Goal: Transaction & Acquisition: Book appointment/travel/reservation

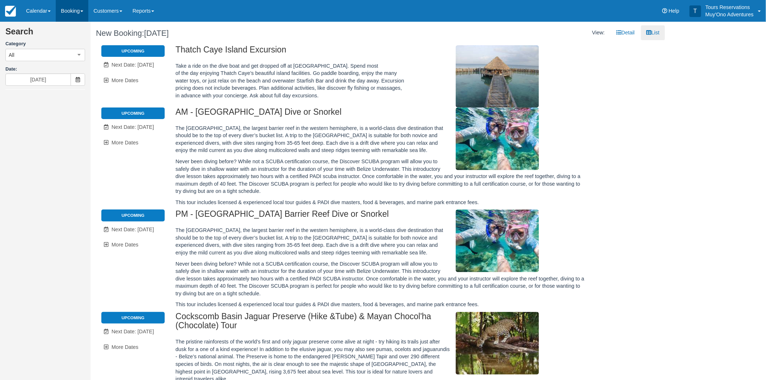
click at [72, 14] on link "Booking" at bounding box center [72, 11] width 33 height 22
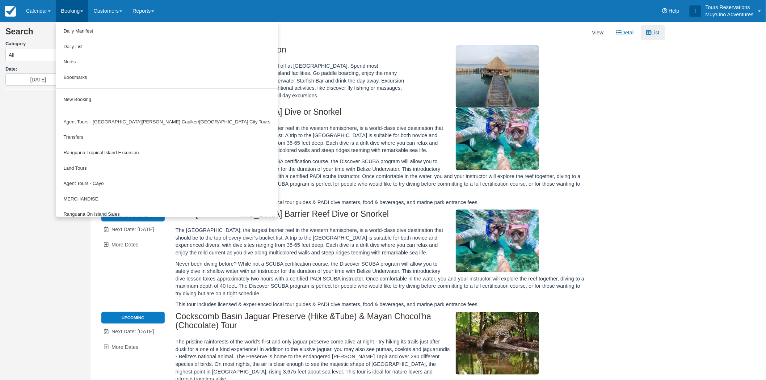
click at [249, 12] on div "Menu Calendar Booking Customer Inventory Booking Daily Manifest Daily List Note…" at bounding box center [383, 11] width 766 height 22
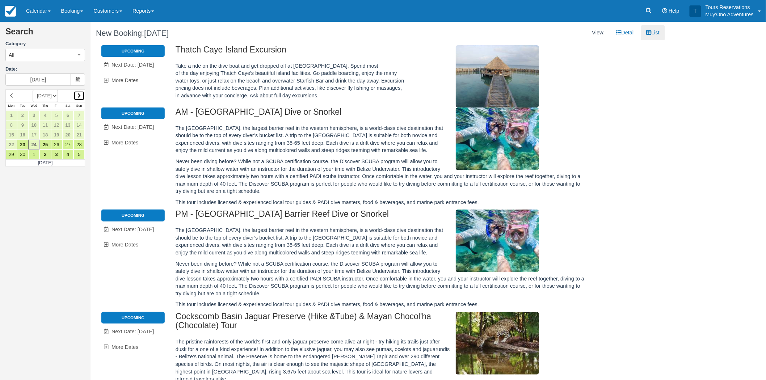
click at [76, 93] on link at bounding box center [79, 96] width 11 height 10
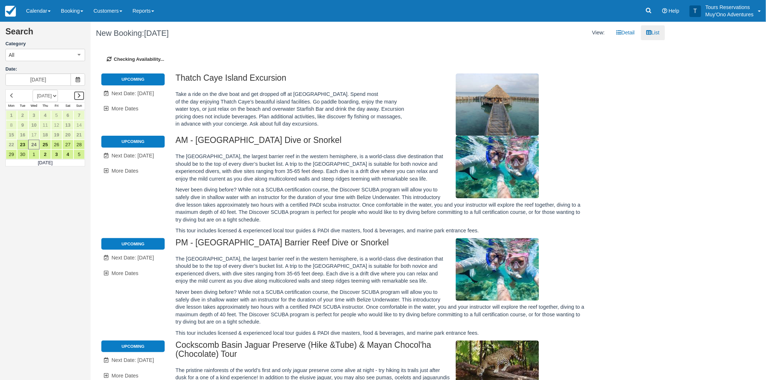
click at [76, 93] on link at bounding box center [79, 96] width 11 height 10
click at [76, 95] on link at bounding box center [79, 96] width 11 height 10
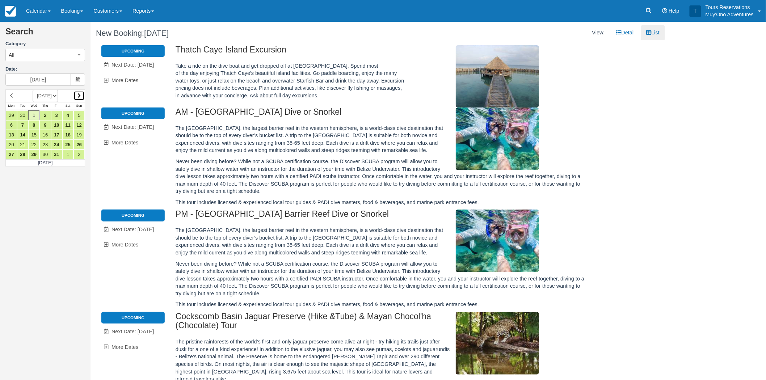
click at [80, 98] on link at bounding box center [79, 96] width 11 height 10
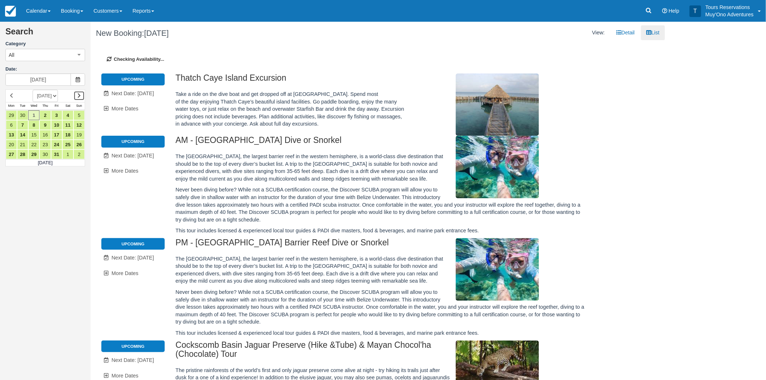
click at [78, 97] on icon at bounding box center [78, 95] width 3 height 5
type input "11/01/25"
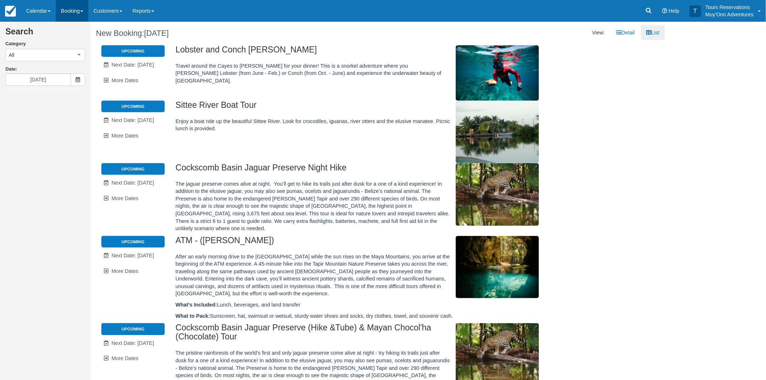
click at [77, 13] on link "Booking" at bounding box center [72, 11] width 33 height 22
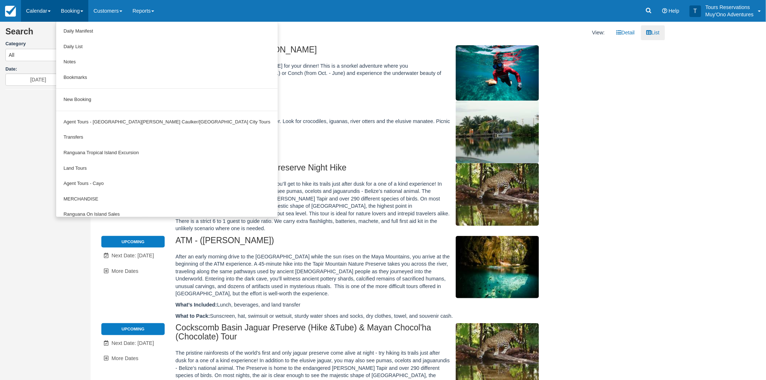
click at [45, 12] on link "Calendar" at bounding box center [38, 11] width 35 height 22
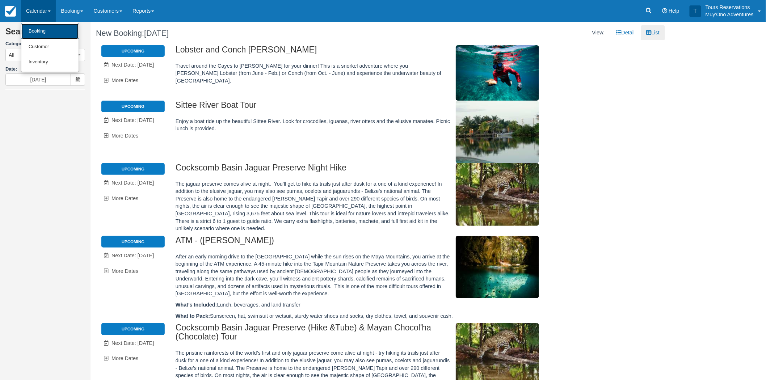
click at [50, 29] on link "Booking" at bounding box center [49, 32] width 57 height 16
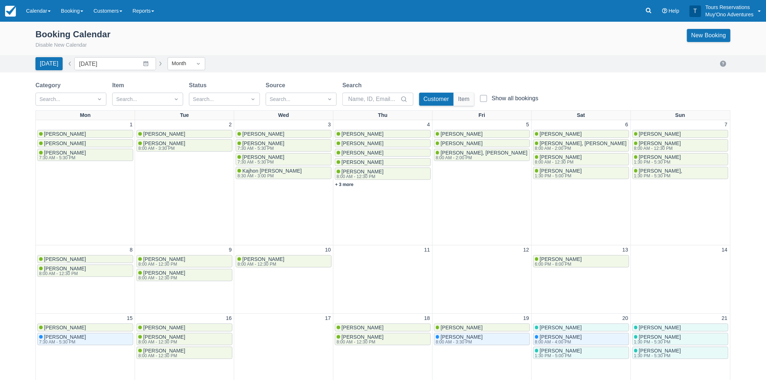
click at [156, 63] on button "button" at bounding box center [160, 63] width 9 height 9
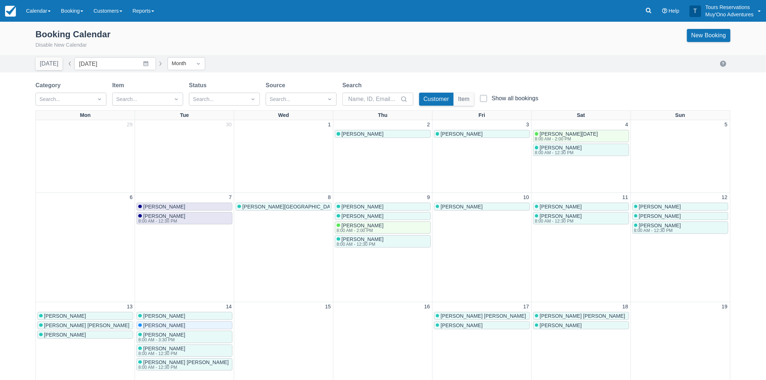
click at [156, 63] on button "button" at bounding box center [160, 63] width 9 height 9
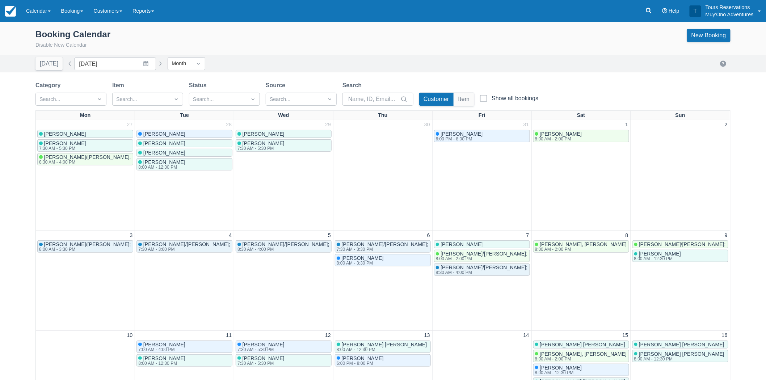
click at [156, 63] on button "button" at bounding box center [160, 63] width 9 height 9
type input "[DATE]"
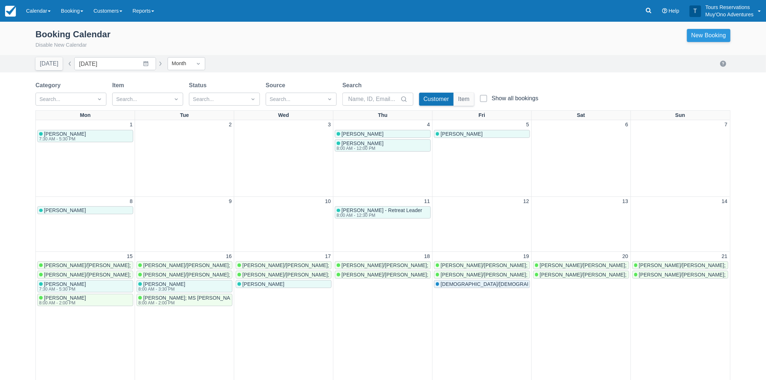
click at [715, 38] on link "New Booking" at bounding box center [708, 35] width 43 height 13
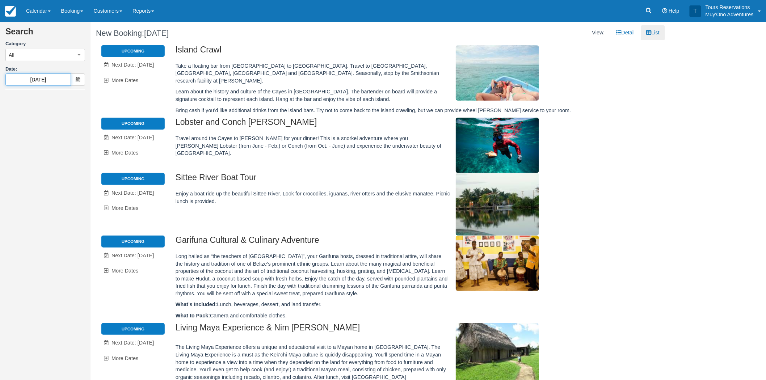
click at [53, 79] on input "12/23/25" at bounding box center [38, 80] width 66 height 12
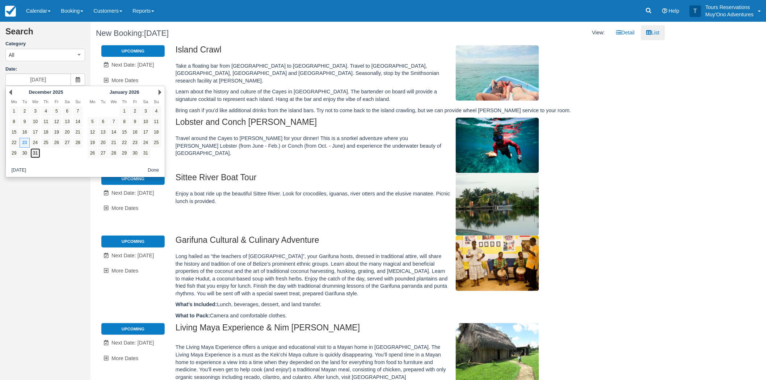
click at [34, 154] on link "31" at bounding box center [35, 153] width 10 height 10
type input "12/31/25"
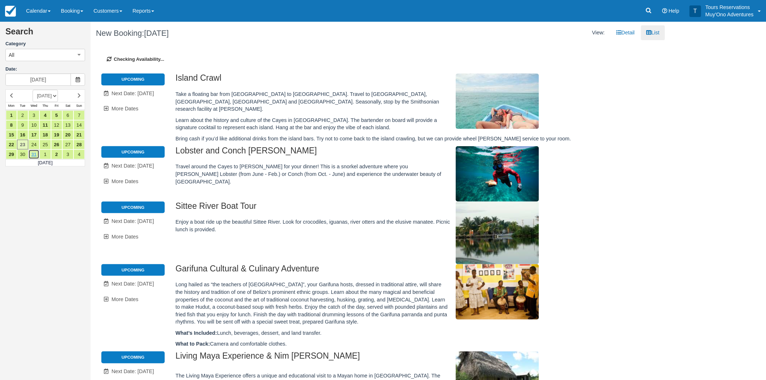
click at [34, 157] on link "31" at bounding box center [33, 155] width 11 height 10
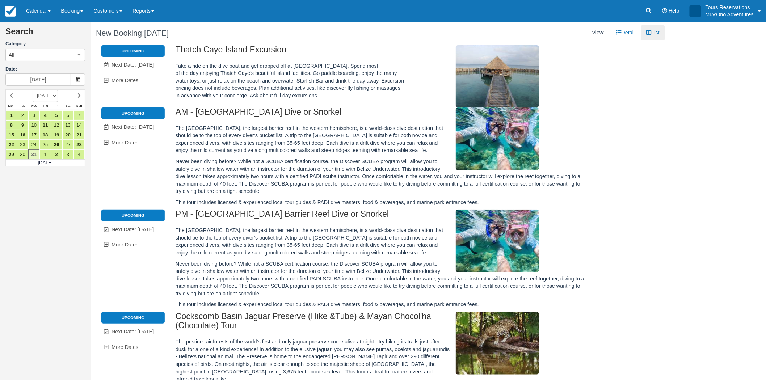
click at [200, 3] on div "Menu Calendar Booking Customer Inventory Booking Daily Manifest Daily List Note…" at bounding box center [383, 11] width 766 height 22
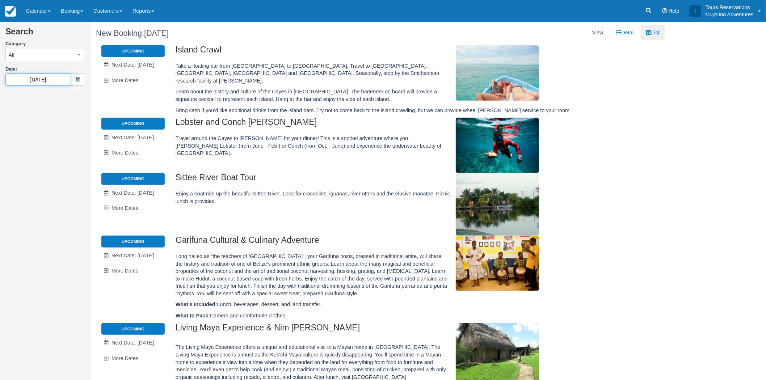
drag, startPoint x: 45, startPoint y: 78, endPoint x: 40, endPoint y: 80, distance: 5.0
click at [45, 78] on input "12/23/25" at bounding box center [38, 80] width 66 height 12
click at [39, 80] on input "12/23/25" at bounding box center [38, 80] width 66 height 12
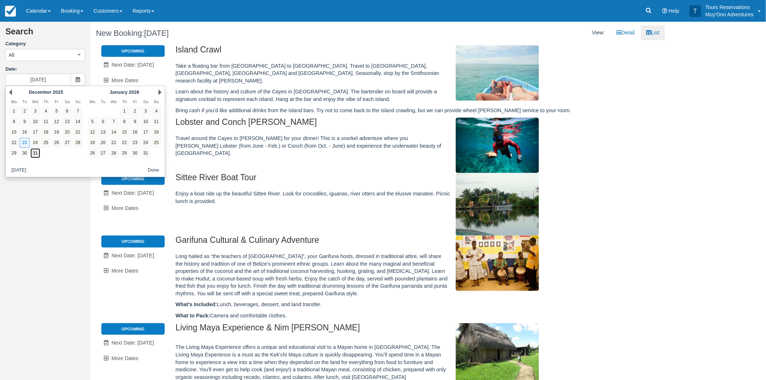
click at [34, 150] on link "31" at bounding box center [35, 153] width 10 height 10
type input "12/31/25"
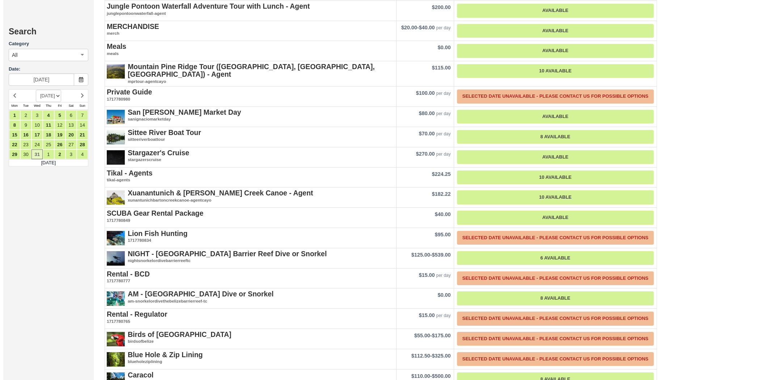
scroll to position [885, 0]
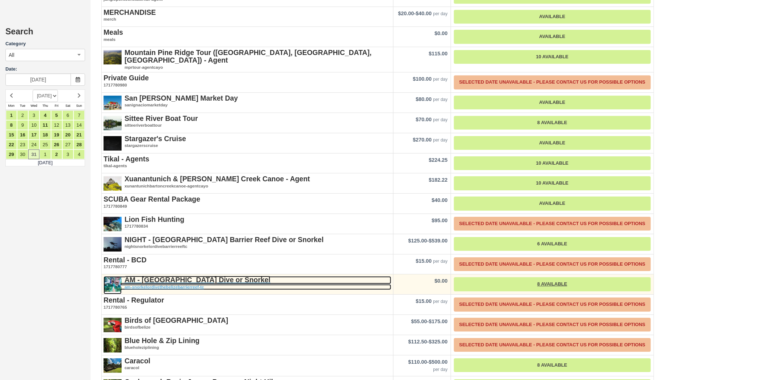
click at [208, 276] on strong "AM - [GEOGRAPHIC_DATA] Dive or Snorkel" at bounding box center [198, 280] width 146 height 8
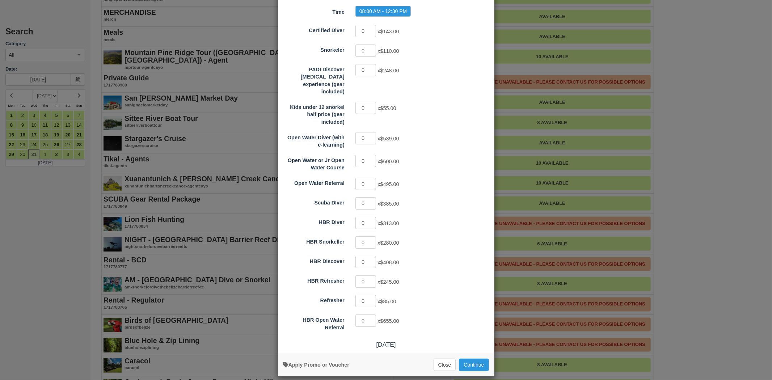
scroll to position [77, 0]
click at [371, 217] on input "1" at bounding box center [366, 223] width 21 height 12
click at [371, 217] on input "2" at bounding box center [366, 223] width 21 height 12
type input "3"
click at [371, 217] on input "3" at bounding box center [366, 223] width 21 height 12
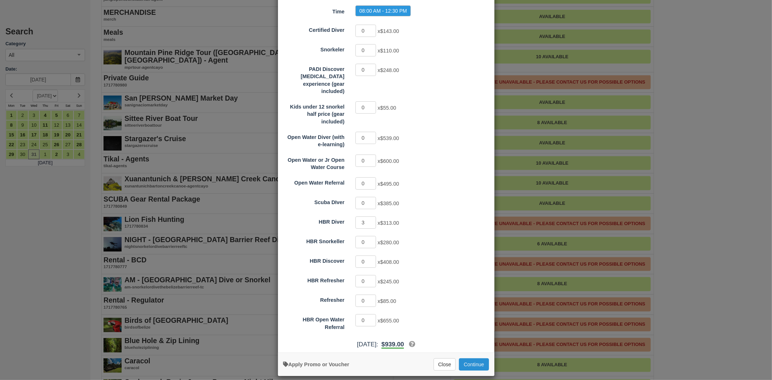
click at [472, 359] on button "Continue" at bounding box center [474, 365] width 30 height 12
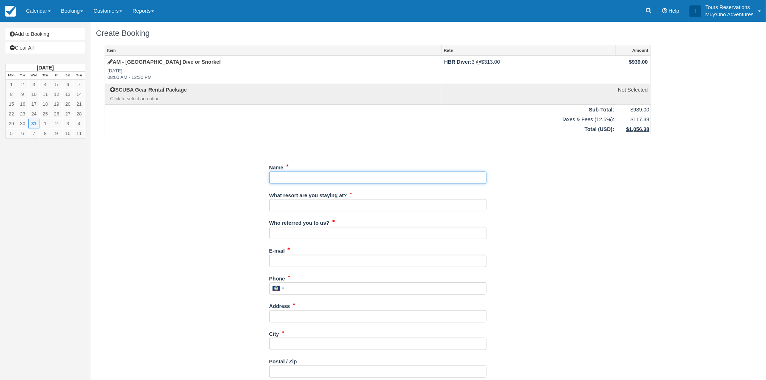
click at [302, 176] on input "Name" at bounding box center [377, 178] width 217 height 12
paste input "[PERSON_NAME]"
type input "[PERSON_NAME]"
click at [301, 193] on label "What resort are you staying at?" at bounding box center [308, 194] width 78 height 10
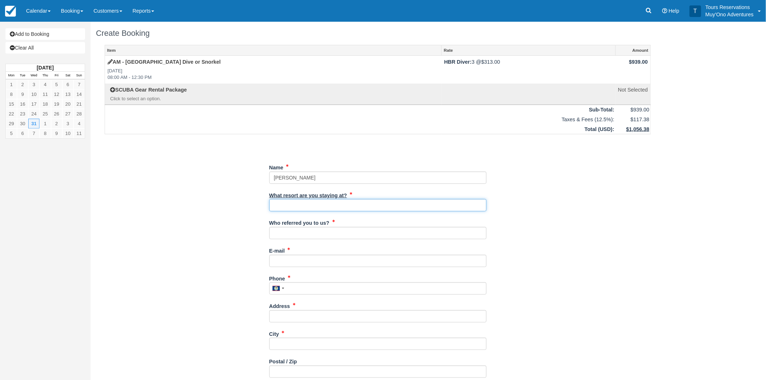
click at [301, 199] on input "What resort are you staying at?" at bounding box center [377, 205] width 217 height 12
click at [300, 202] on input "What resort are you staying at?" at bounding box center [377, 205] width 217 height 12
type input "[PERSON_NAME][GEOGRAPHIC_DATA]"
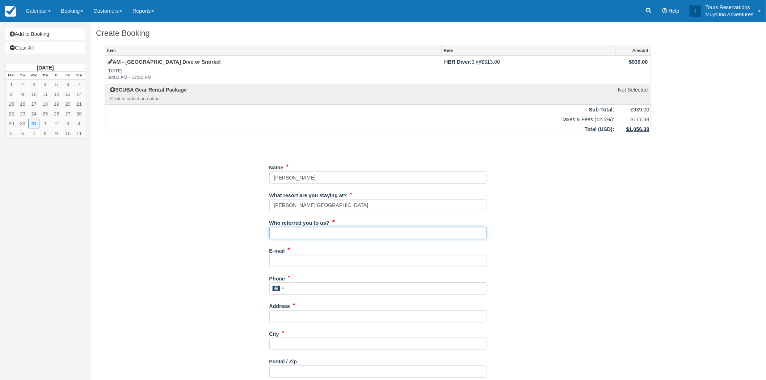
click at [317, 237] on input "Who referred you to us?" at bounding box center [377, 233] width 217 height 12
type input "RoyM - Reservations"
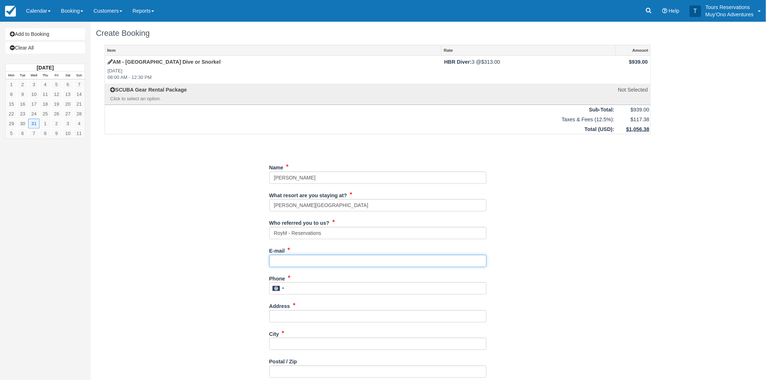
click at [315, 261] on input "E-mail" at bounding box center [377, 261] width 217 height 12
paste input "[EMAIL_ADDRESS][DOMAIN_NAME]"
type input "[EMAIL_ADDRESS][DOMAIN_NAME]"
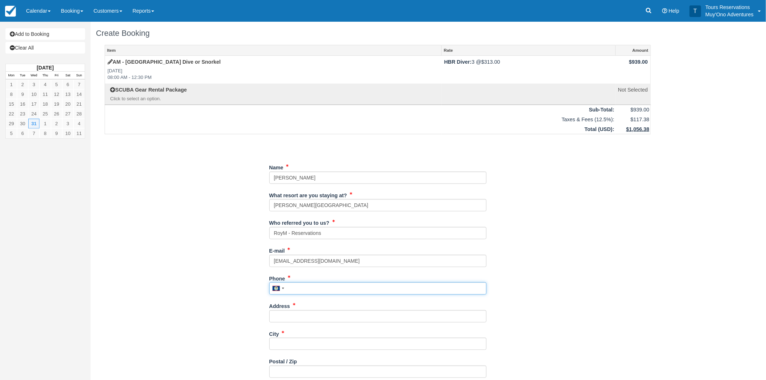
click at [341, 288] on input "Phone" at bounding box center [377, 288] width 217 height 12
paste input "7813544026"
type input "7813544026"
click at [309, 313] on input "Address" at bounding box center [377, 316] width 217 height 12
paste input "[STREET_ADDRESS][PERSON_NAME]"
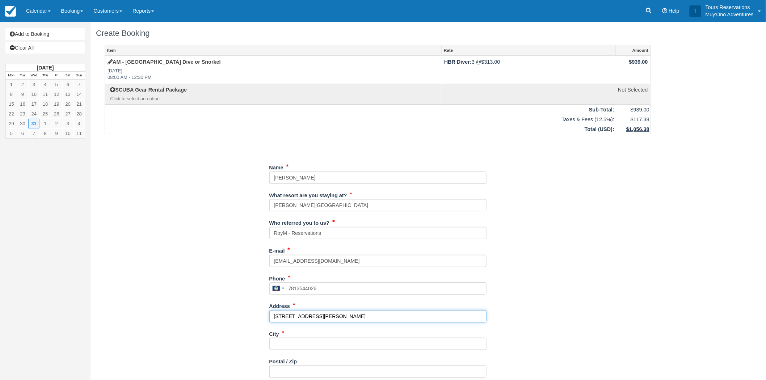
type input "[STREET_ADDRESS][PERSON_NAME]"
click at [301, 345] on input "City" at bounding box center [377, 344] width 217 height 12
paste input "[GEOGRAPHIC_DATA]"
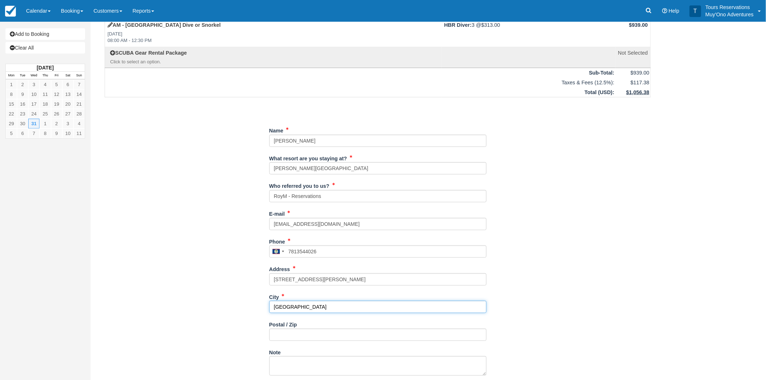
scroll to position [80, 0]
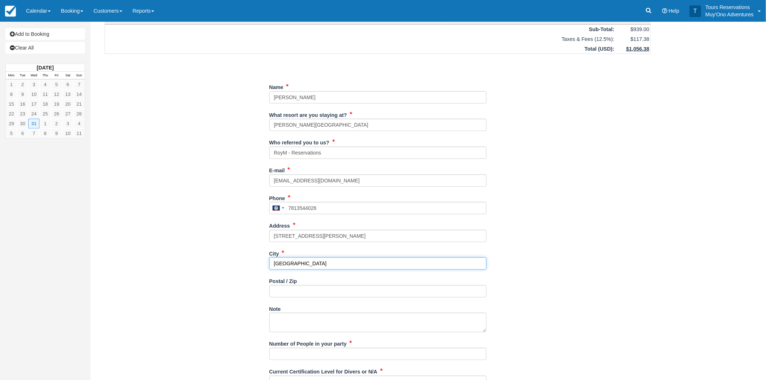
type input "[GEOGRAPHIC_DATA]"
click at [288, 294] on input "Postal / Zip" at bounding box center [377, 291] width 217 height 12
click at [319, 293] on input "Postal / Zip" at bounding box center [377, 291] width 217 height 12
paste input "02421"
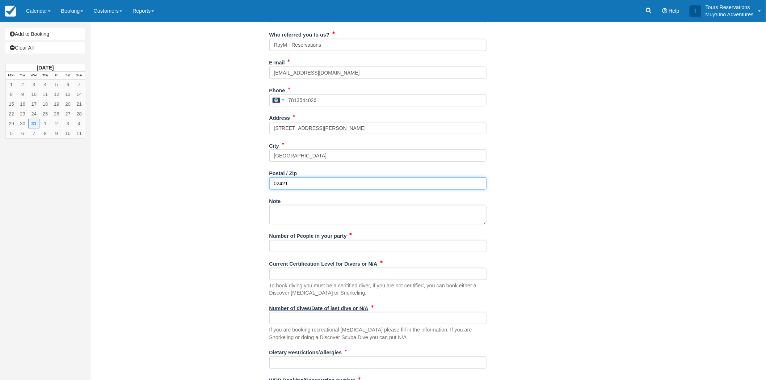
scroll to position [201, 0]
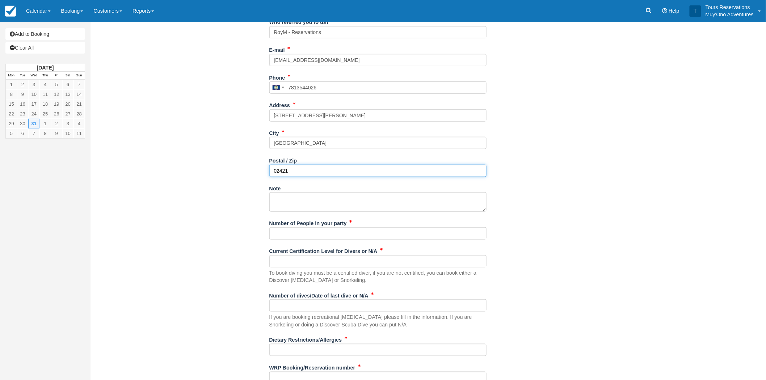
type input "02421"
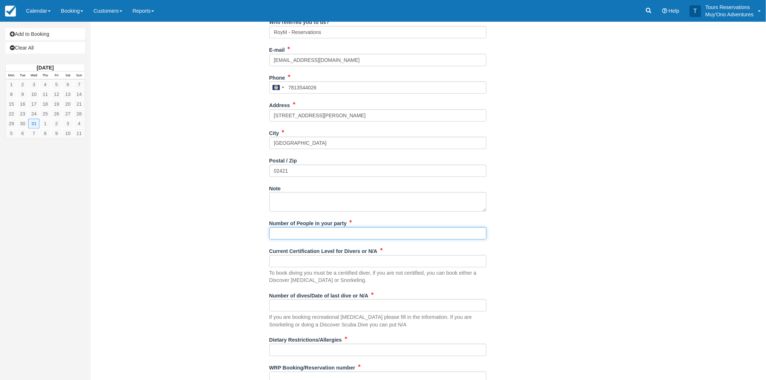
click at [299, 237] on input "Number of People in your party" at bounding box center [377, 233] width 217 height 12
click at [290, 235] on input "Number of People in your party" at bounding box center [377, 233] width 217 height 12
type input "m"
click at [370, 232] on input "Mary Lynne Hedley, Cameron Urban" at bounding box center [377, 233] width 217 height 12
paste input "Ian Urban"
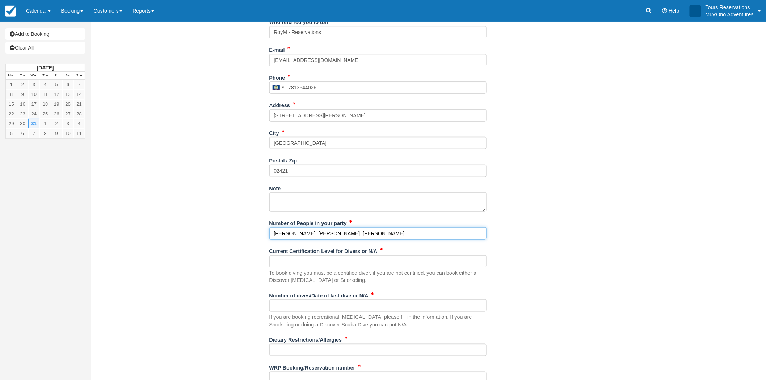
type input "[PERSON_NAME], [PERSON_NAME], [PERSON_NAME]"
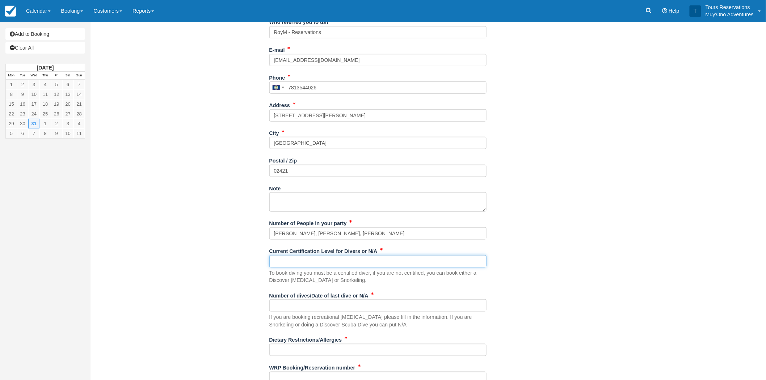
click at [332, 264] on input "Current Certification Level for Divers or N/A" at bounding box center [377, 261] width 217 height 12
type input "Advanced Open Water Divers"
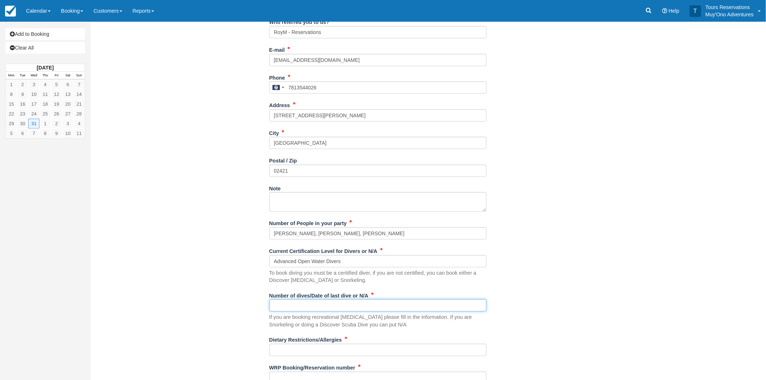
click at [323, 303] on input "Number of dives/Date of last dive or N/A" at bounding box center [377, 305] width 217 height 12
paste input "Ian Urban"
type input "Ian Urban"
drag, startPoint x: 303, startPoint y: 306, endPoint x: 245, endPoint y: 302, distance: 58.4
click at [245, 302] on div "Item Rate Amount AM - Belize Barrier Reef Dive or Snorkel Wed Dec 31, 2025 08:0…" at bounding box center [378, 117] width 564 height 546
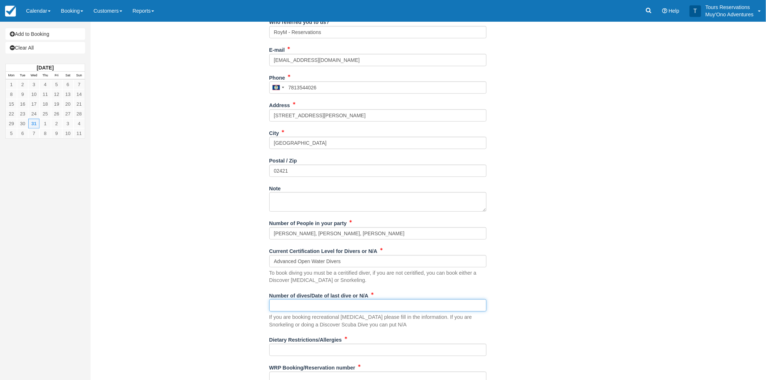
click at [344, 310] on input "Number of dives/Date of last dive or N/A" at bounding box center [377, 305] width 217 height 12
paste input "[PERSON_NAME] is allergic to nuts. [PERSON_NAME] is Vegan"
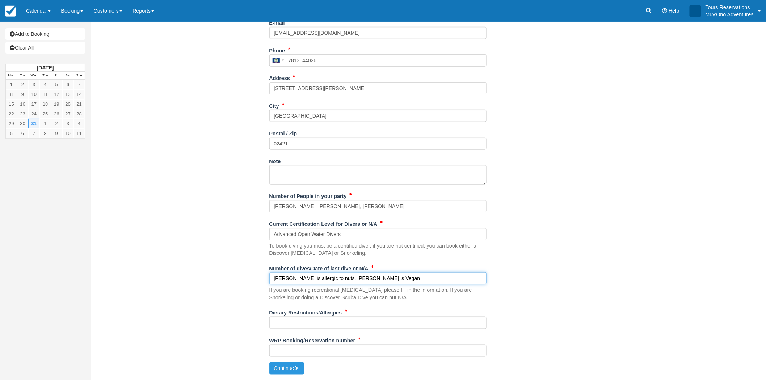
type input "[PERSON_NAME] is allergic to nuts. [PERSON_NAME] is Vegan"
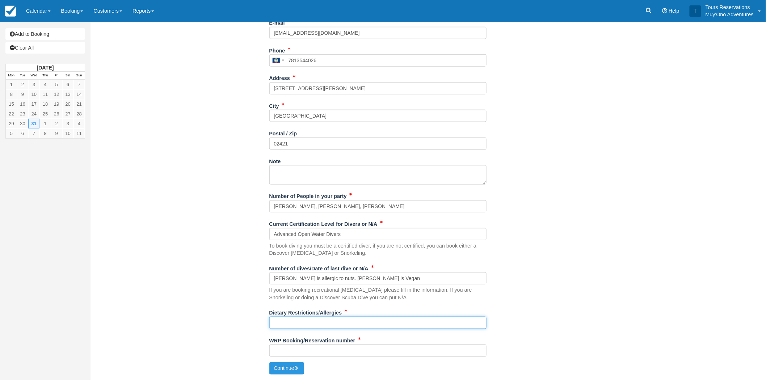
click at [302, 323] on input "Dietary Restrictions/Allergies" at bounding box center [377, 323] width 217 height 12
paste input "[PERSON_NAME] is allergic to nuts. [PERSON_NAME] is Vegan"
type input "[PERSON_NAME] is allergic to nuts. [PERSON_NAME] is Vegan"
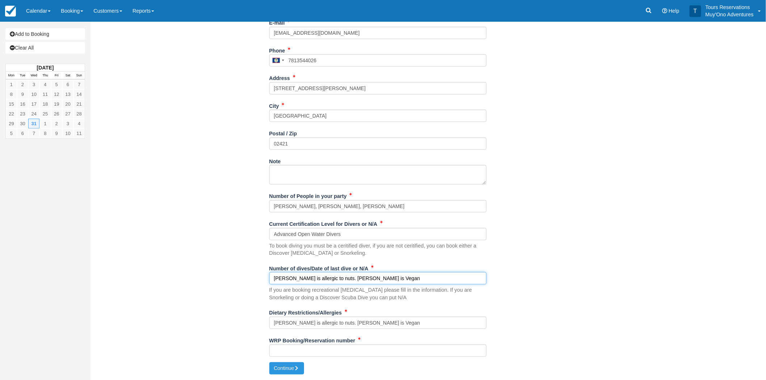
click at [305, 276] on input "[PERSON_NAME] is allergic to nuts. [PERSON_NAME] is Vegan" at bounding box center [377, 278] width 217 height 12
type input "N/A"
click at [401, 303] on div "Number of dives/Date of last dive or N/A N/A If you are booking recreational sc…" at bounding box center [377, 285] width 217 height 45
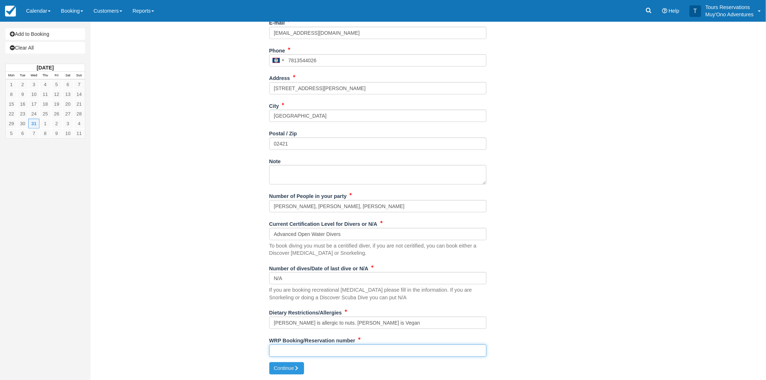
click at [312, 352] on input "WRP Booking/Reservation number" at bounding box center [377, 351] width 217 height 12
paste input "BB25082818542188"
type input "BB25082818542188"
click at [295, 366] on icon "submit" at bounding box center [296, 368] width 5 height 5
type input "[PHONE_NUMBER]"
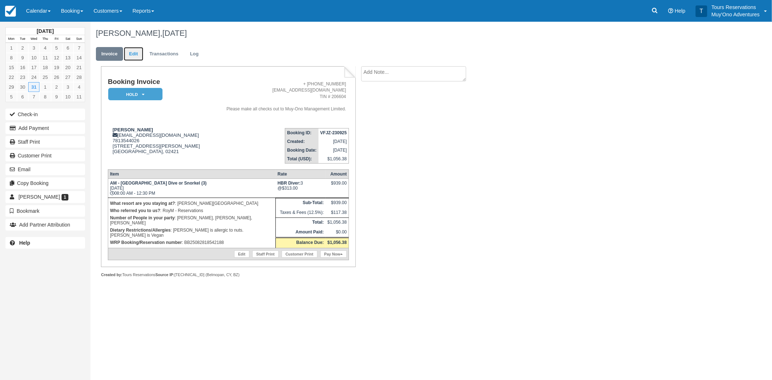
click at [133, 51] on link "Edit" at bounding box center [134, 54] width 20 height 14
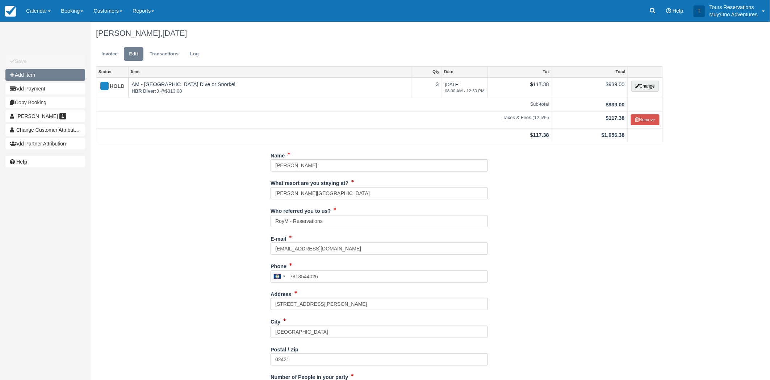
click at [51, 77] on button "Add Item" at bounding box center [45, 75] width 80 height 12
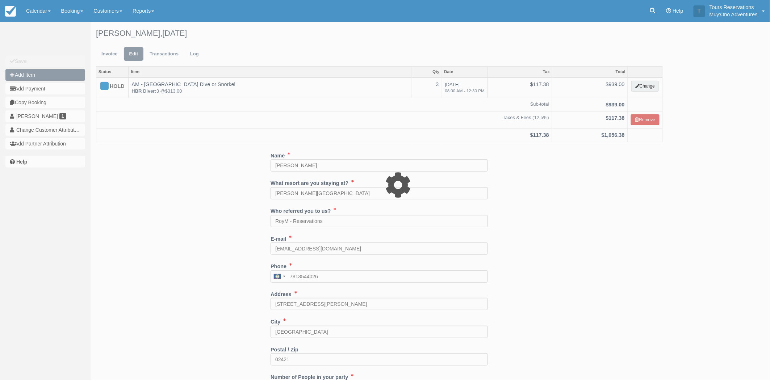
type input "0.00"
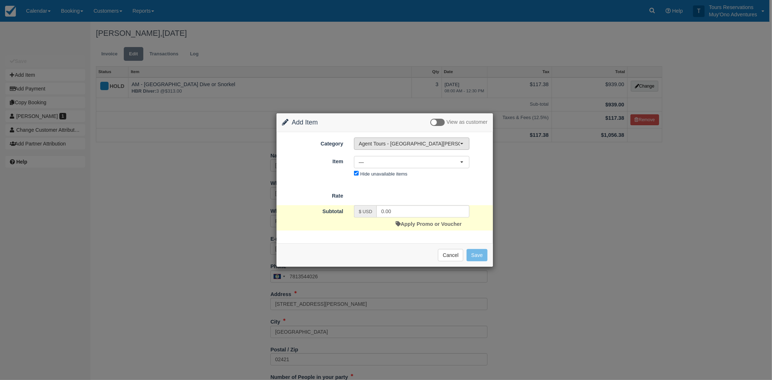
click at [403, 144] on span "Agent Tours - [GEOGRAPHIC_DATA][PERSON_NAME] Caulker/[GEOGRAPHIC_DATA] City Tou…" at bounding box center [409, 143] width 101 height 7
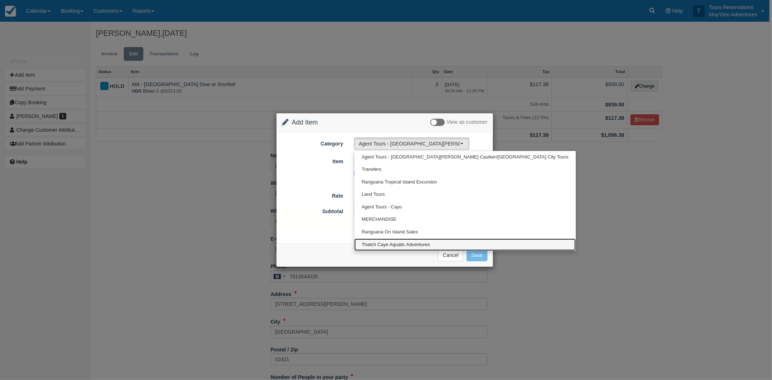
click at [384, 243] on span "Thatch Caye Aquatic Adventures" at bounding box center [396, 245] width 68 height 7
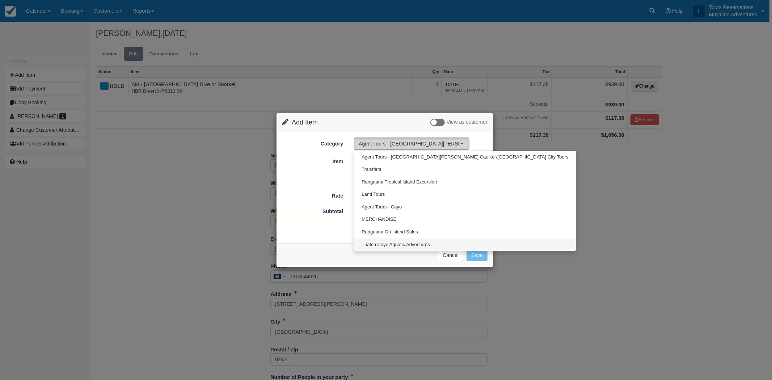
select select "64"
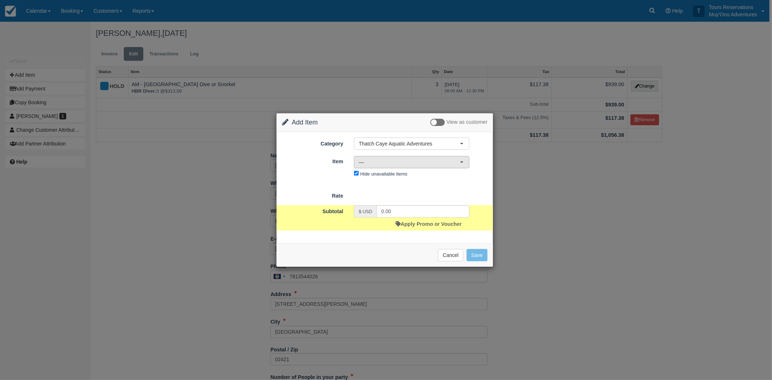
click at [393, 161] on span "—" at bounding box center [409, 162] width 101 height 7
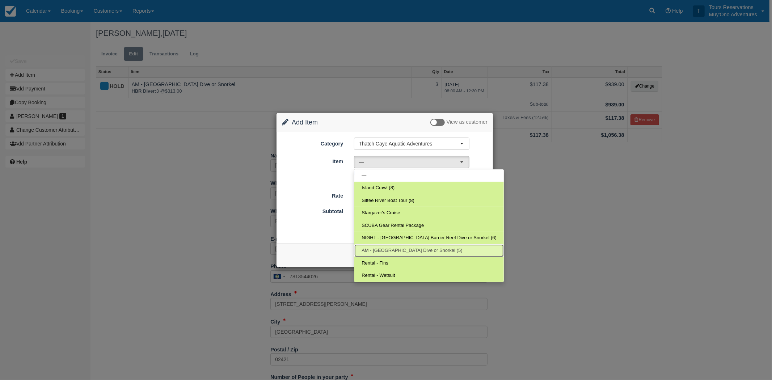
click at [376, 250] on span "AM - Belize Barrier Reef Dive or Snorkel (5)" at bounding box center [412, 250] width 101 height 7
select select "294"
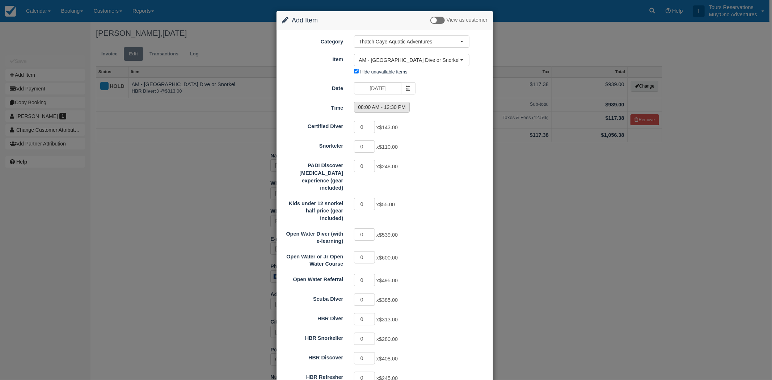
click at [377, 105] on label "08:00 AM - 12:30 PM" at bounding box center [382, 107] width 56 height 11
radio input "true"
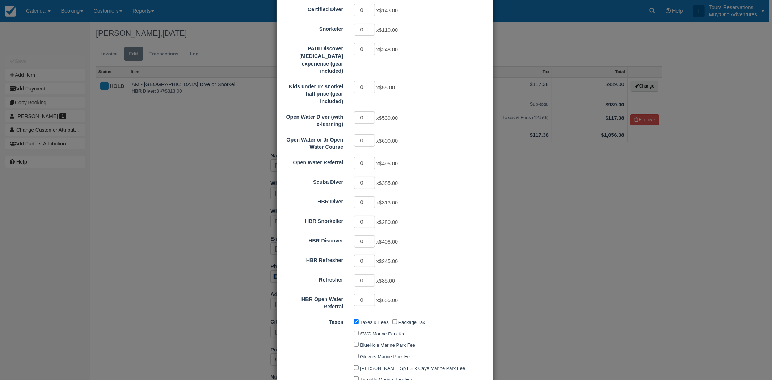
scroll to position [121, 0]
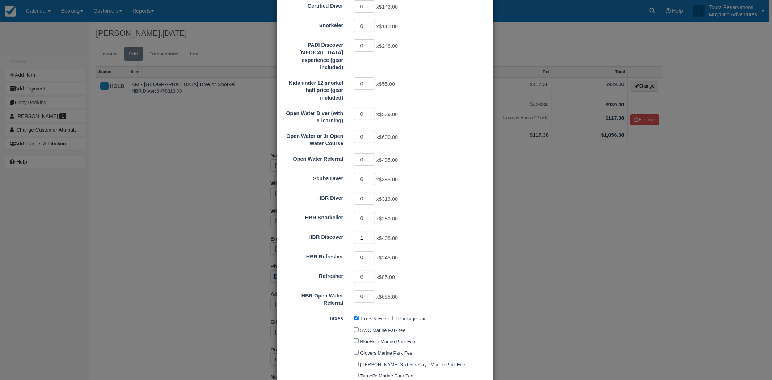
type input "1"
click at [370, 232] on input "1" at bounding box center [364, 238] width 21 height 12
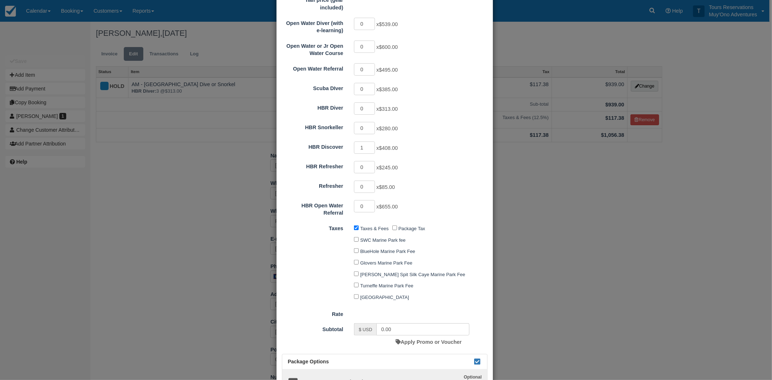
type input "408.00"
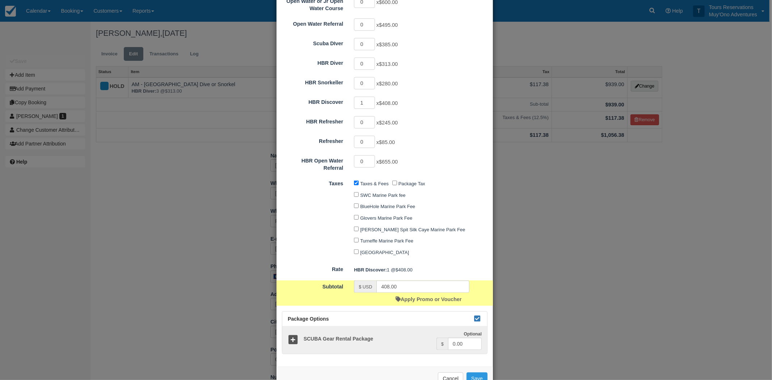
scroll to position [269, 0]
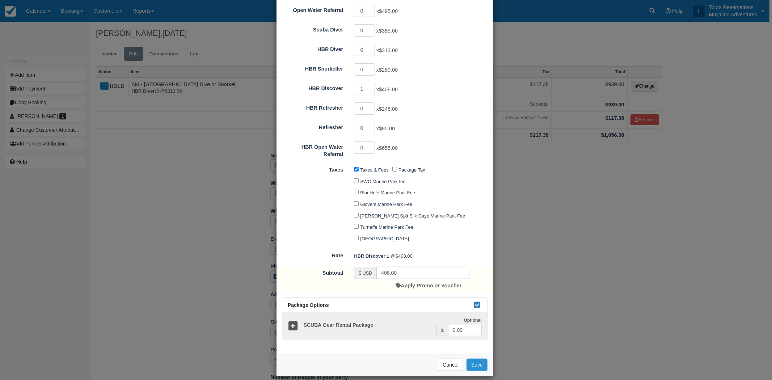
click at [476, 359] on button "Save" at bounding box center [477, 365] width 21 height 12
checkbox input "false"
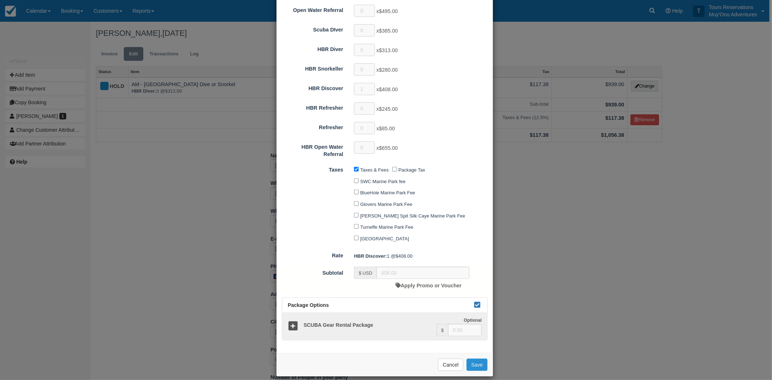
checkbox input "false"
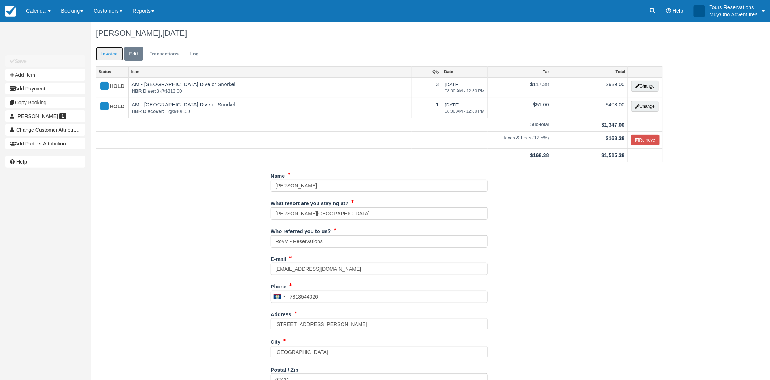
click at [106, 53] on link "Invoice" at bounding box center [109, 54] width 27 height 14
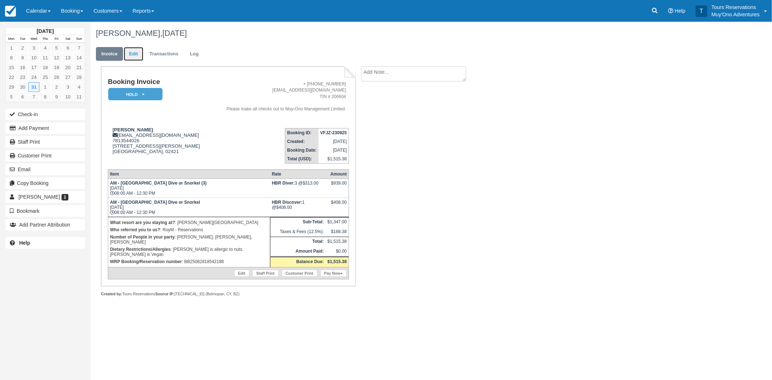
click at [137, 54] on link "Edit" at bounding box center [134, 54] width 20 height 14
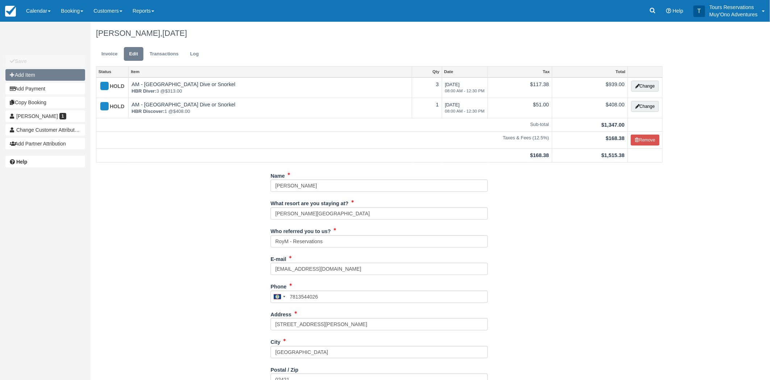
click at [34, 73] on button "Add Item" at bounding box center [45, 75] width 80 height 12
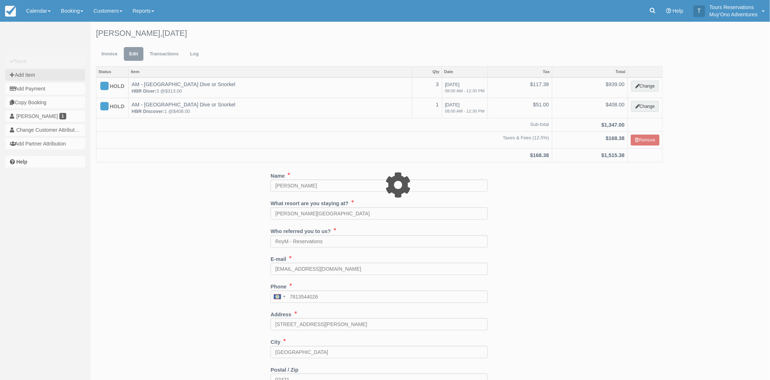
type input "0.00"
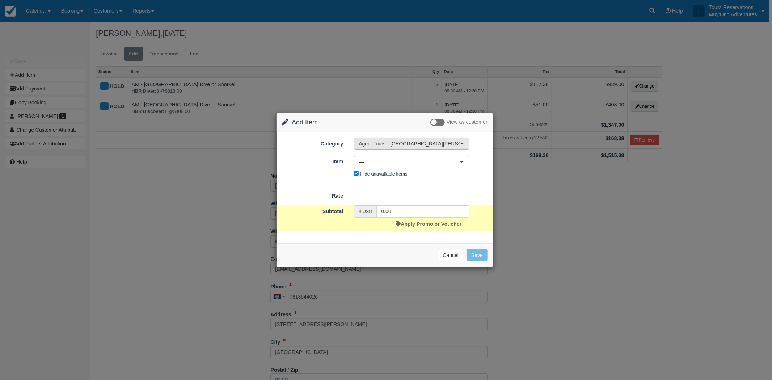
click at [434, 143] on span "Agent Tours - [GEOGRAPHIC_DATA][PERSON_NAME] Caulker/[GEOGRAPHIC_DATA] City Tou…" at bounding box center [409, 143] width 101 height 7
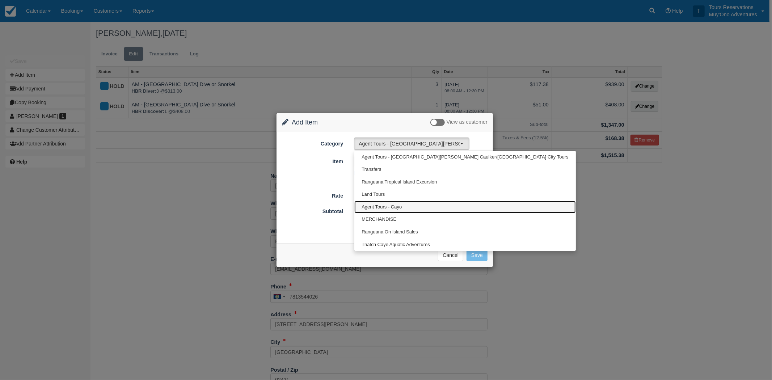
click at [393, 204] on span "Agent Tours - Cayo" at bounding box center [382, 207] width 40 height 7
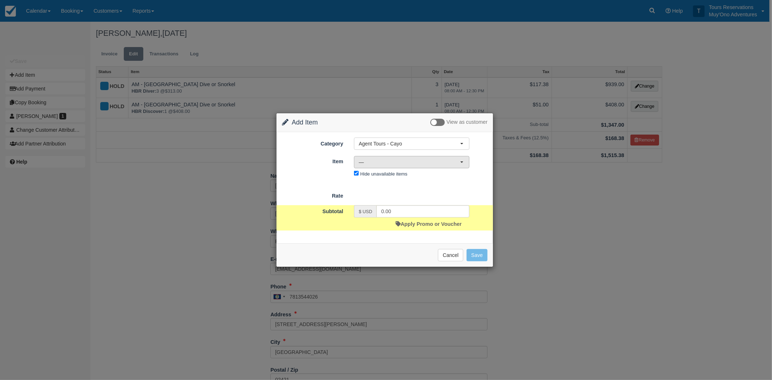
click at [392, 160] on span "—" at bounding box center [409, 162] width 101 height 7
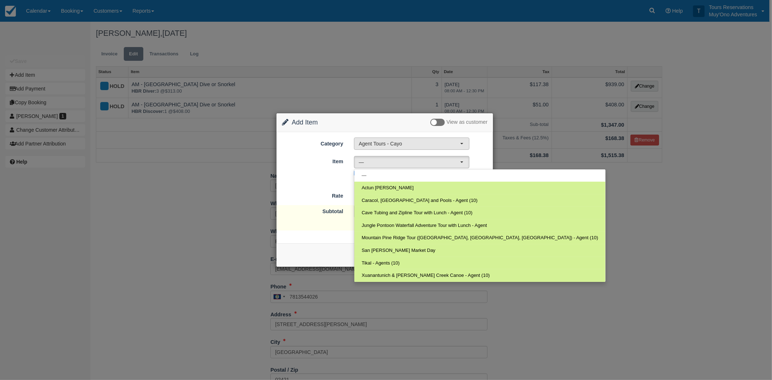
click at [386, 143] on span "Agent Tours - Cayo" at bounding box center [409, 143] width 101 height 7
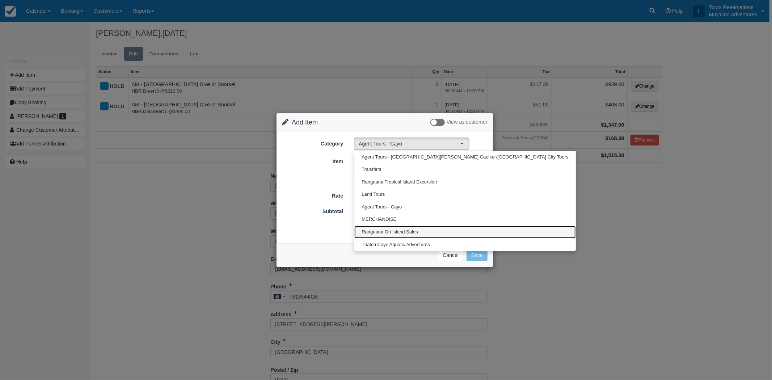
click at [381, 230] on span "Ranguana On Island Sales" at bounding box center [390, 232] width 56 height 7
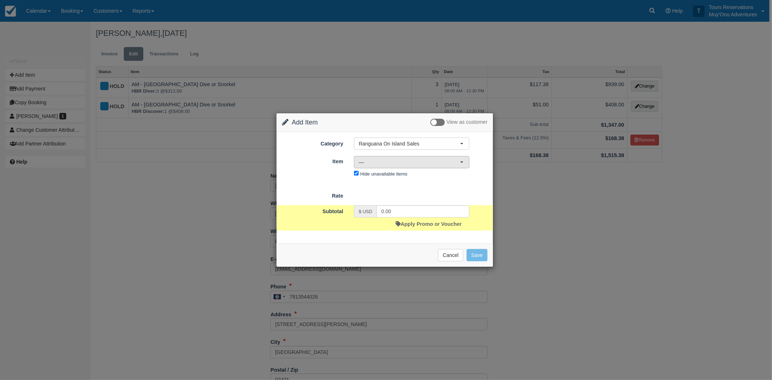
click at [385, 165] on span "—" at bounding box center [409, 162] width 101 height 7
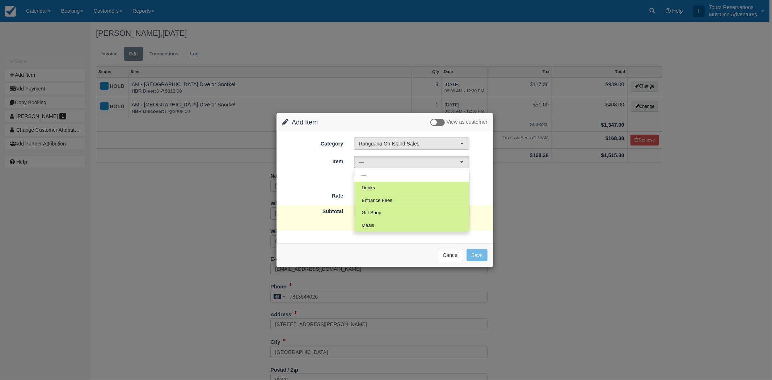
click at [364, 148] on button "Ranguana On Island Sales" at bounding box center [412, 144] width 116 height 12
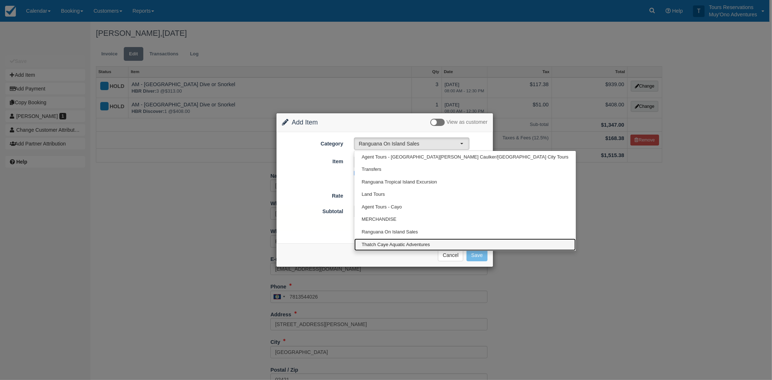
click at [372, 246] on span "Thatch Caye Aquatic Adventures" at bounding box center [396, 245] width 68 height 7
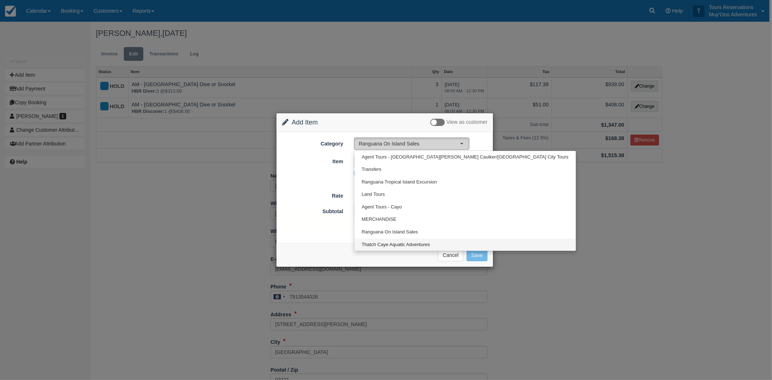
select select "64"
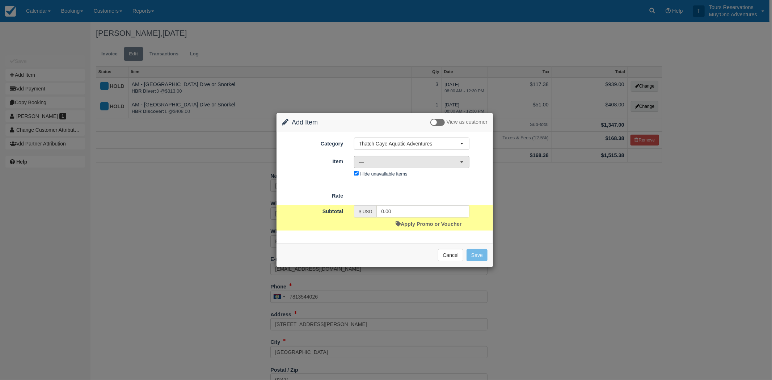
click at [389, 163] on span "—" at bounding box center [409, 162] width 101 height 7
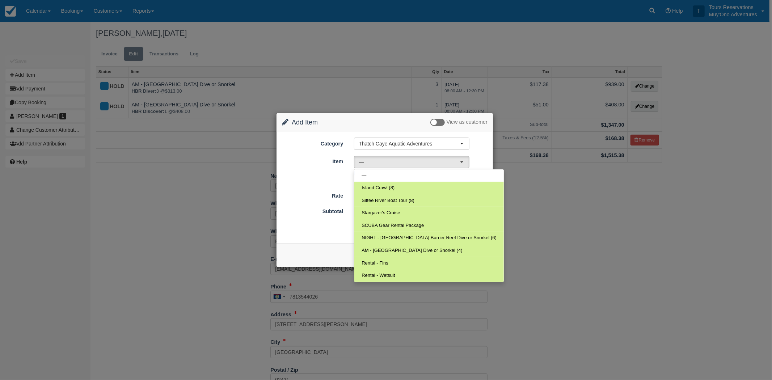
click at [324, 247] on div "Remove from Invoice Cancel Save" at bounding box center [385, 255] width 217 height 24
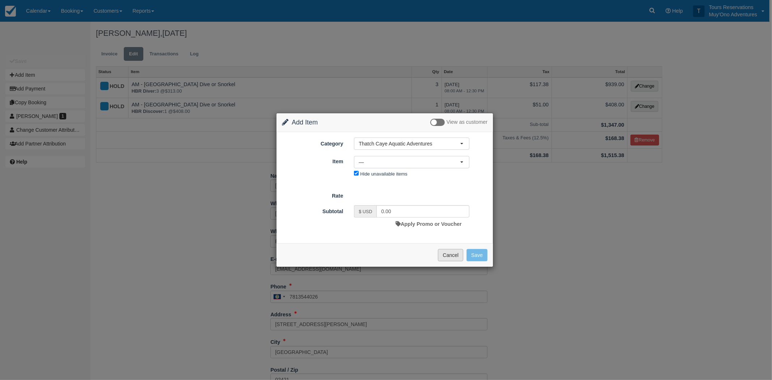
click at [457, 258] on button "Cancel" at bounding box center [450, 255] width 25 height 12
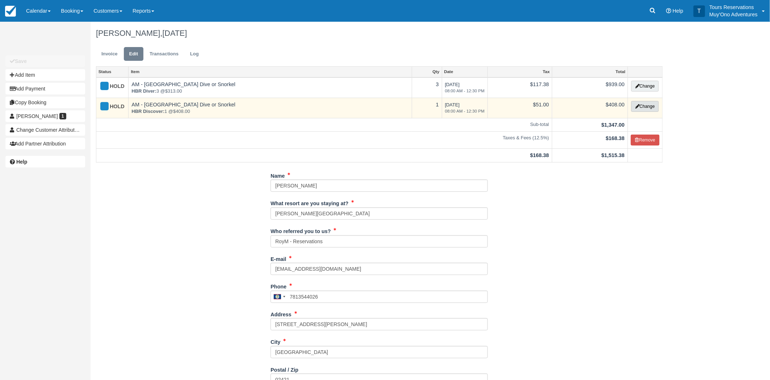
click at [644, 104] on button "Change" at bounding box center [645, 106] width 28 height 11
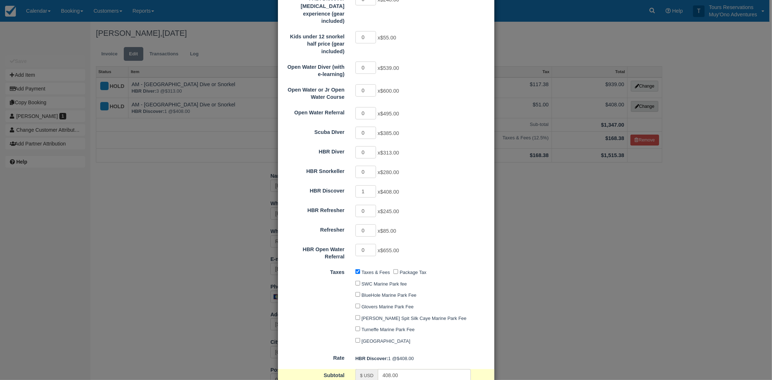
scroll to position [241, 0]
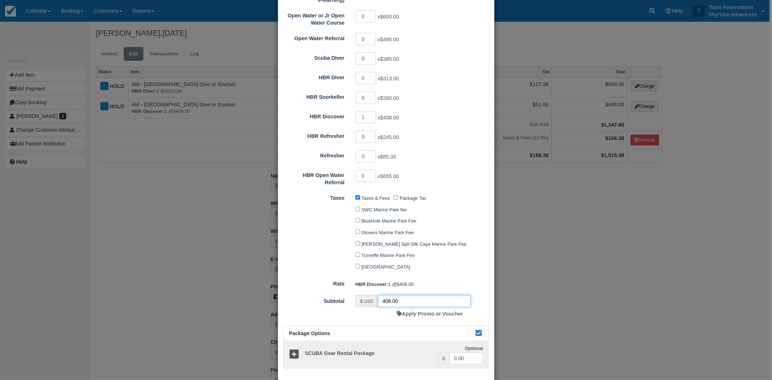
click at [387, 295] on input "408.00" at bounding box center [424, 301] width 93 height 12
paste input "508"
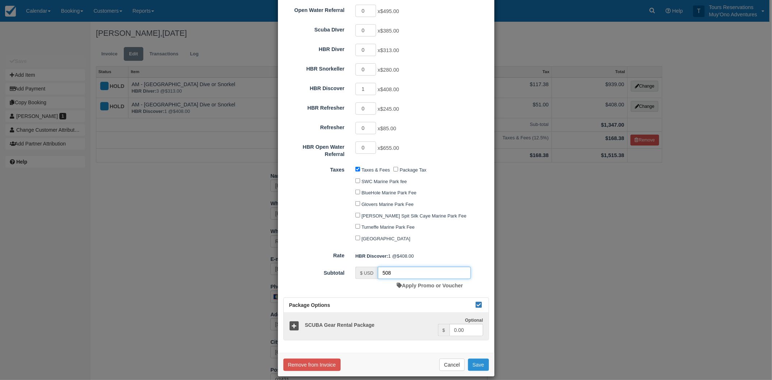
type input "508"
click at [479, 359] on button "Save" at bounding box center [478, 365] width 21 height 12
checkbox input "false"
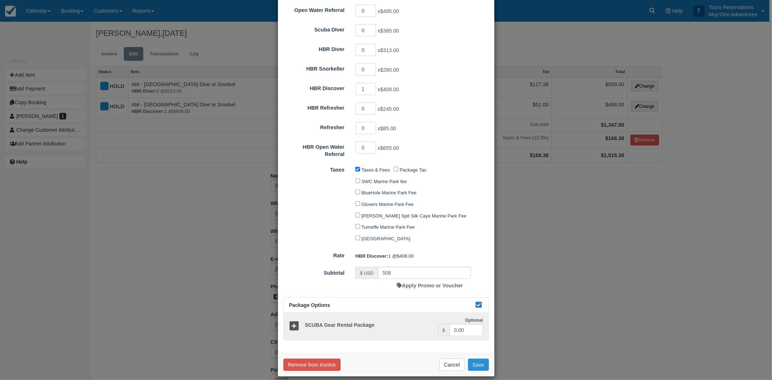
checkbox input "false"
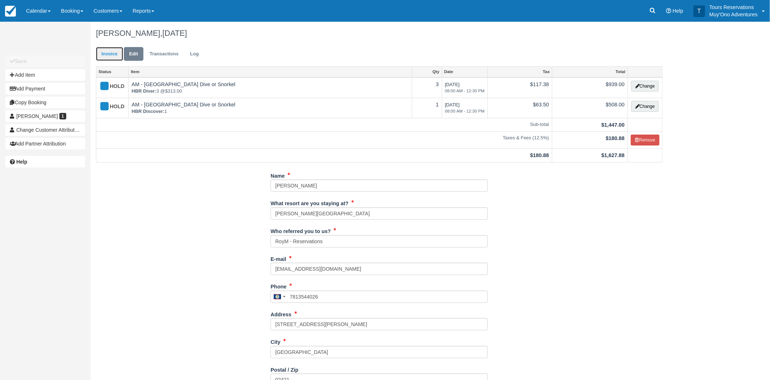
click at [115, 55] on link "Invoice" at bounding box center [109, 54] width 27 height 14
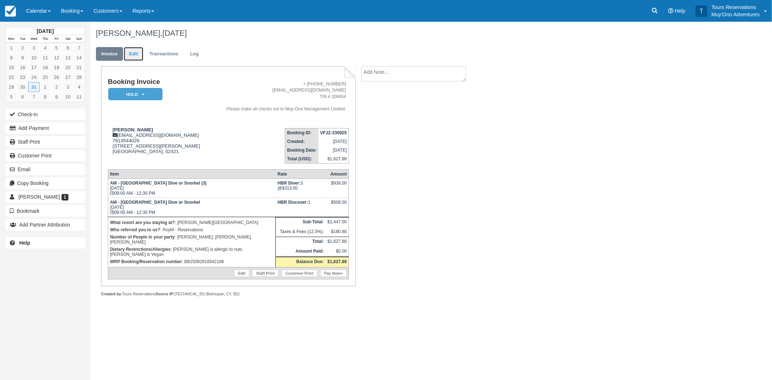
click at [138, 54] on link "Edit" at bounding box center [134, 54] width 20 height 14
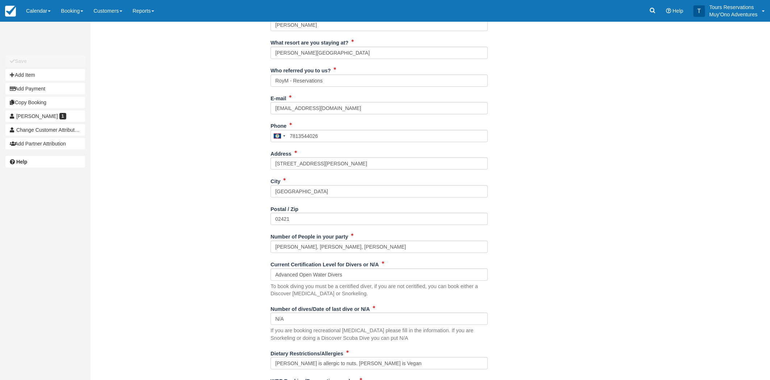
scroll to position [201, 0]
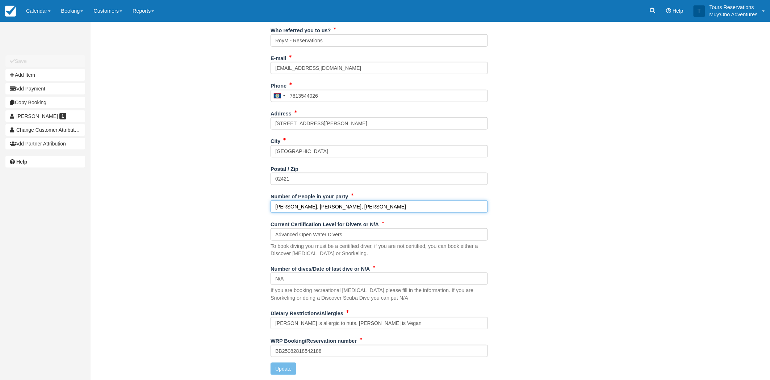
click at [392, 207] on input "[PERSON_NAME], [PERSON_NAME], [PERSON_NAME]" at bounding box center [379, 207] width 217 height 12
paste input "[PERSON_NAME]"
click at [454, 207] on input "[PERSON_NAME], [PERSON_NAME], [PERSON_NAME], [PERSON_NAME] (Will do Discover on…" at bounding box center [379, 207] width 217 height 12
click at [417, 207] on input "Mary Lynne Hedley, Cameron Urban, Ian Urban, Jared Urban (Will do Discover Scub…" at bounding box center [379, 207] width 217 height 12
click at [482, 205] on input "Mary Lynne Hedley, Cameron Urban, Ian Urban, Jared Urban - Will do Discover Scu…" at bounding box center [379, 207] width 217 height 12
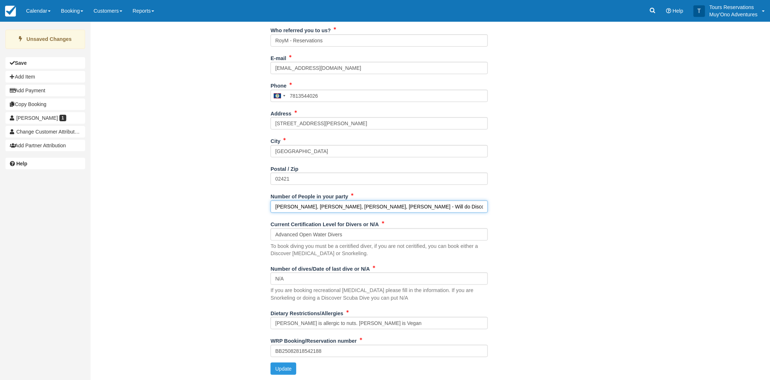
click at [418, 204] on input "Mary Lynne Hedley, Cameron Urban, Ian Urban, Jared Urban - Will do Discover Scu…" at bounding box center [379, 207] width 217 height 12
drag, startPoint x: 432, startPoint y: 204, endPoint x: 418, endPoint y: 205, distance: 14.2
click at [418, 205] on input "Mary Lynne Hedley, Cameron Urban, Ian Urban, Jared Urban - Jared Will do Discov…" at bounding box center [379, 207] width 217 height 12
click at [385, 205] on input "Mary Lynne Hedley, Cameron Urban, Ian Urban, Jared Urban - Will do Discover Scu…" at bounding box center [379, 207] width 217 height 12
click at [482, 204] on input "Mary Lynne Hedley, Cameron Urban, Ian Urban, (Jared Urban - Will do Discover Sc…" at bounding box center [379, 207] width 217 height 12
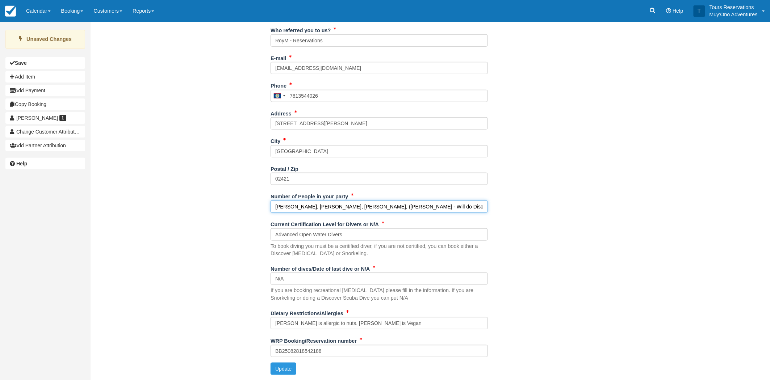
scroll to position [0, 1]
type input "Mary Lynne Hedley, Cameron Urban, Ian Urban, (Jared Urban - Will do Discover Sc…"
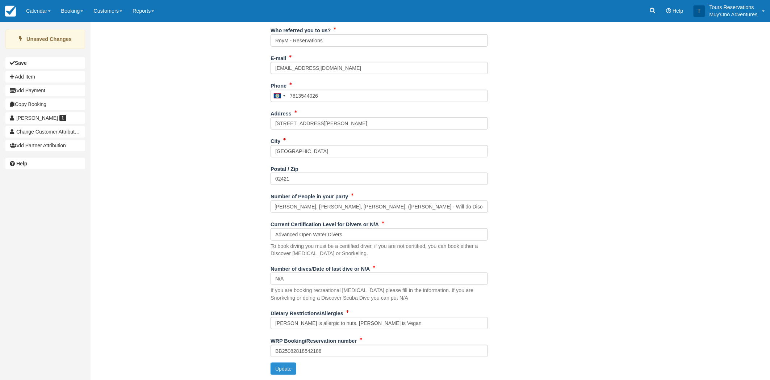
click at [290, 368] on button "Update" at bounding box center [284, 369] width 26 height 12
type input "[PHONE_NUMBER]"
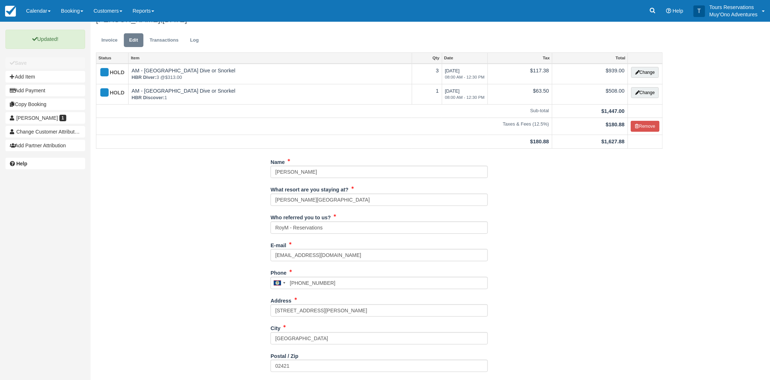
scroll to position [0, 0]
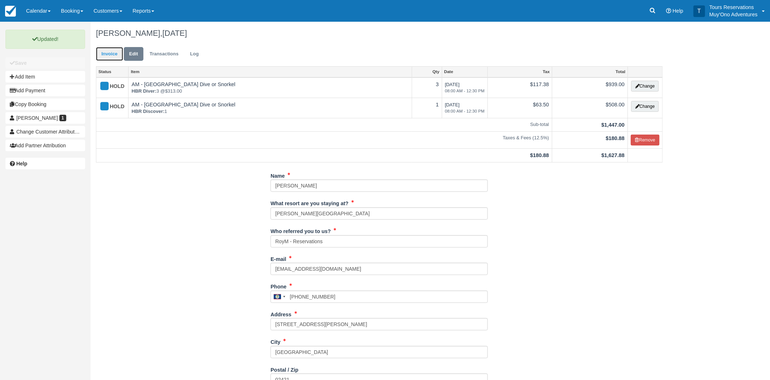
click at [105, 52] on link "Invoice" at bounding box center [109, 54] width 27 height 14
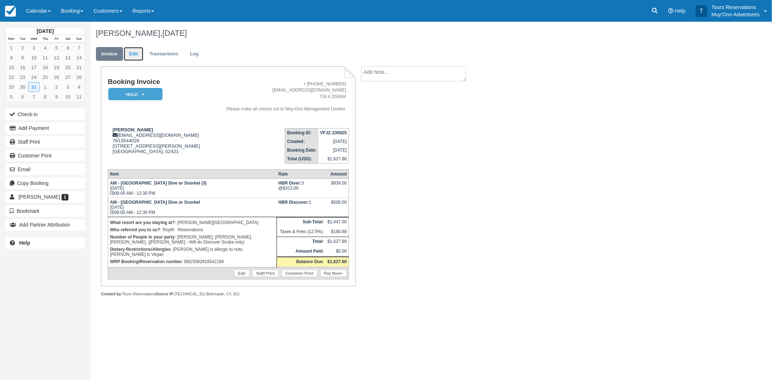
click at [138, 56] on link "Edit" at bounding box center [134, 54] width 20 height 14
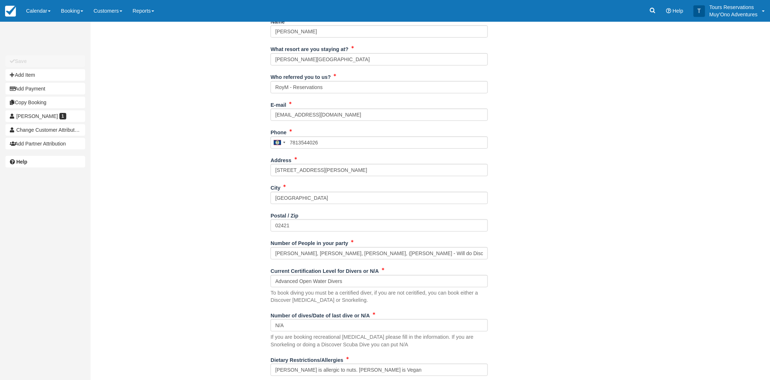
scroll to position [201, 0]
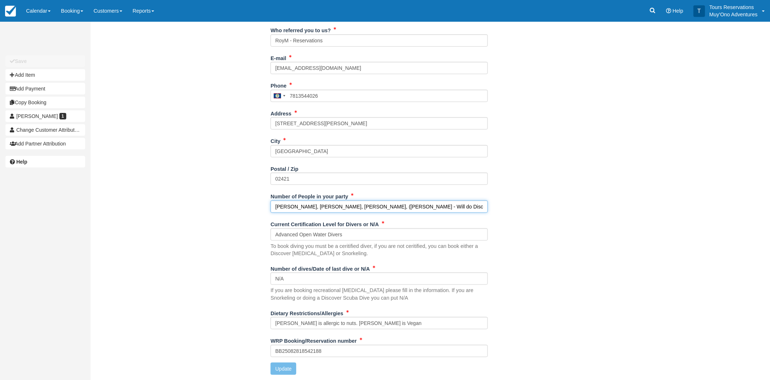
click at [276, 206] on input "[PERSON_NAME], [PERSON_NAME], [PERSON_NAME], ([PERSON_NAME] - Will do Discover …" at bounding box center [379, 207] width 217 height 12
type input "3 Certified AOW Divers are [PERSON_NAME], [PERSON_NAME], [PERSON_NAME], ([PERSO…"
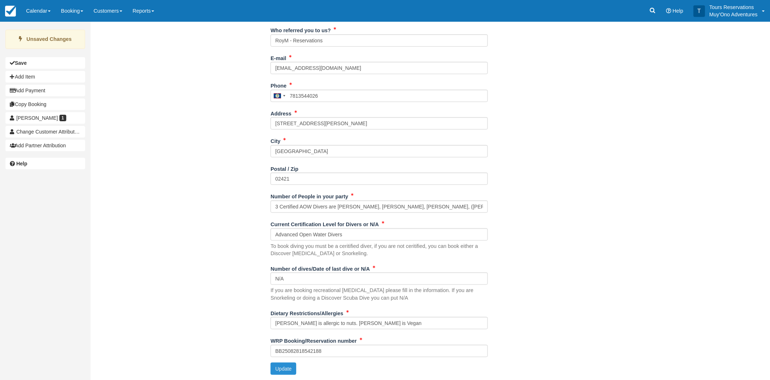
click at [282, 368] on button "Update" at bounding box center [284, 369] width 26 height 12
type input "[PHONE_NUMBER]"
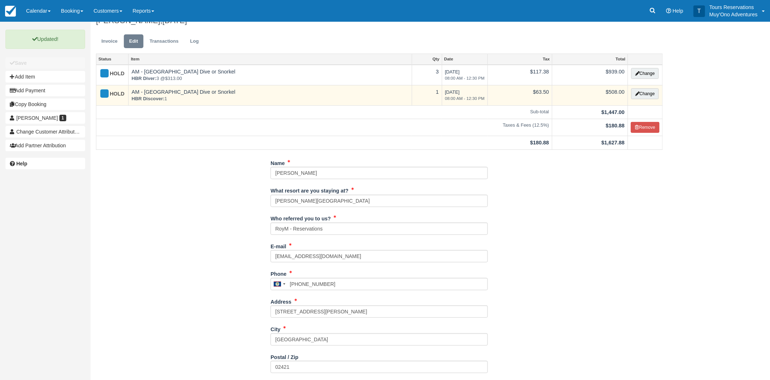
scroll to position [0, 0]
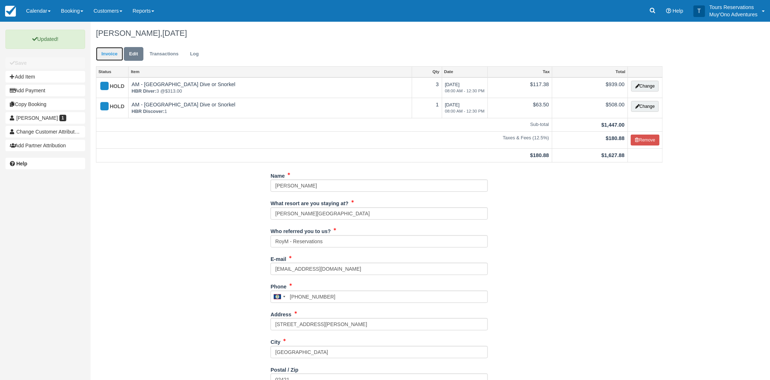
click at [113, 52] on link "Invoice" at bounding box center [109, 54] width 27 height 14
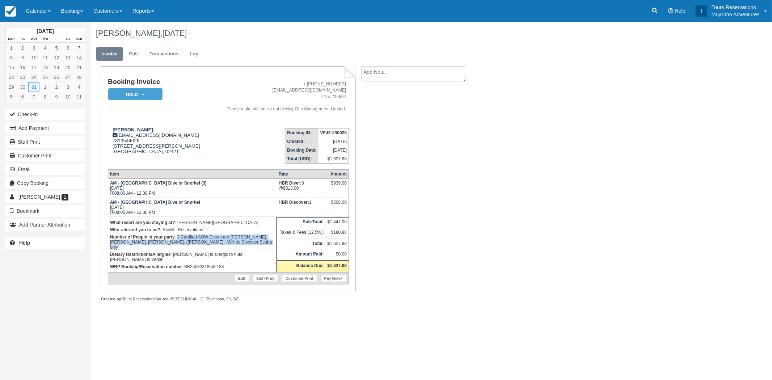
drag, startPoint x: 177, startPoint y: 236, endPoint x: 250, endPoint y: 242, distance: 73.0
click at [250, 242] on p "Number of People in your party : 3 Certified AOW Divers are Mary Lynne Hedley, …" at bounding box center [192, 242] width 165 height 17
copy p "3 Certified AOW Divers are [PERSON_NAME], [PERSON_NAME], [PERSON_NAME], ([PERSO…"
click at [383, 74] on textarea at bounding box center [413, 73] width 105 height 15
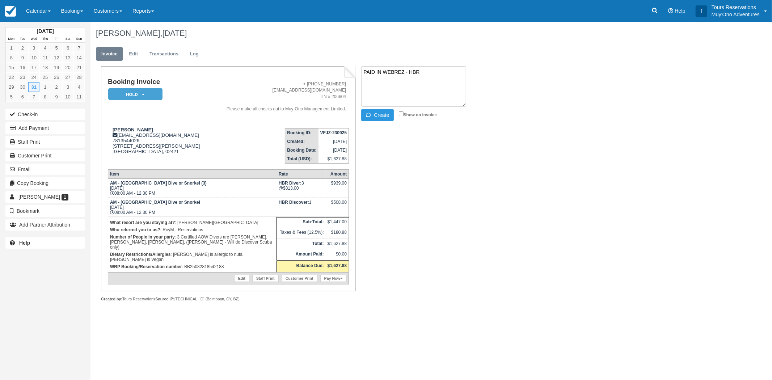
click at [365, 71] on textarea "PAID IN WEBREZ - HBR" at bounding box center [413, 86] width 105 height 41
click at [365, 74] on textarea "PAID IN WEBREZ - HBR" at bounding box center [413, 86] width 105 height 41
paste textarea "3 Certified AOW Divers are [PERSON_NAME], [PERSON_NAME], [PERSON_NAME], ([PERSO…"
drag, startPoint x: 464, startPoint y: 104, endPoint x: 471, endPoint y: 168, distance: 64.9
click at [471, 168] on div "Booking Invoice HOLD   Pending Deposit Paid Cancelled Void Muy'Ono Resorts Swee…" at bounding box center [290, 191] width 398 height 251
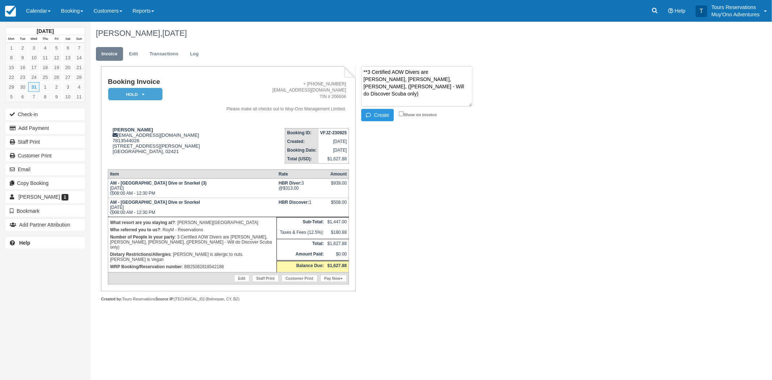
drag, startPoint x: 471, startPoint y: 104, endPoint x: 469, endPoint y: 141, distance: 36.2
click at [469, 141] on div "Booking Invoice HOLD   Pending Deposit Paid Cancelled Void Muy'Ono Resorts Swee…" at bounding box center [290, 191] width 398 height 251
click at [424, 97] on textarea "**3 Certified AOW Divers are Mary Lynne Hedley, Cameron Urban, Ian Urban, (Jare…" at bounding box center [416, 86] width 111 height 41
click at [424, 98] on textarea "**3 Certified AOW Divers are Mary Lynne Hedley, Cameron Urban, Ian Urban, (Jare…" at bounding box center [416, 86] width 111 height 41
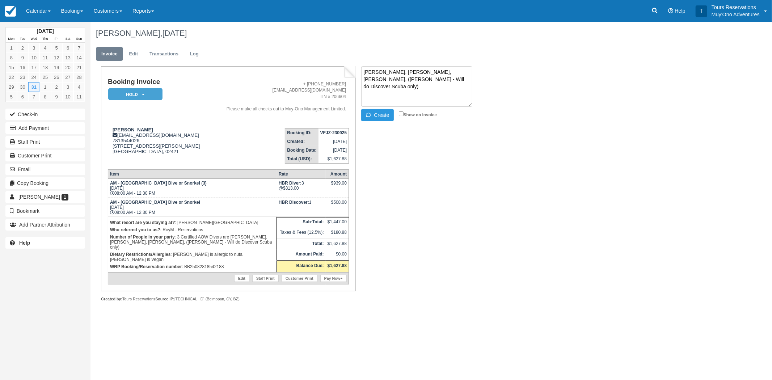
paste textarea "BB25082818542188"
click at [444, 86] on textarea "**3 Certified AOW Divers are Mary Lynne Hedley, Cameron Urban, Ian Urban, (Jare…" at bounding box center [416, 86] width 111 height 41
click at [446, 75] on textarea "**3 Certified AOW Divers are Mary Lynne Hedley, Cameron Urban, Ian Urban, (Jare…" at bounding box center [416, 86] width 111 height 41
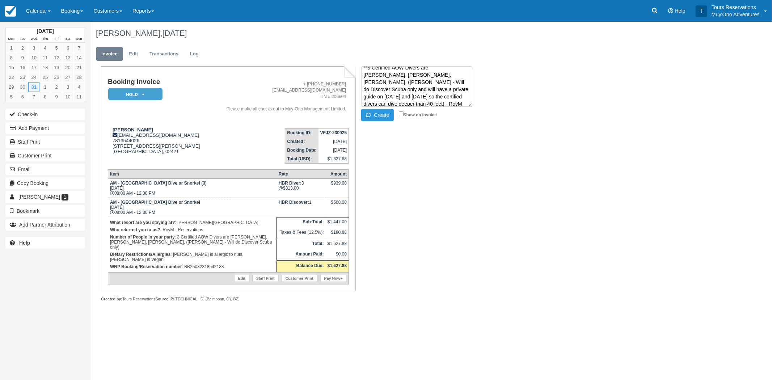
click at [448, 75] on textarea "**3 Certified AOW Divers are Mary Lynne Hedley, Cameron Urban, Ian Urban, (Jare…" at bounding box center [416, 86] width 111 height 41
click at [386, 117] on button "Create" at bounding box center [377, 115] width 33 height 12
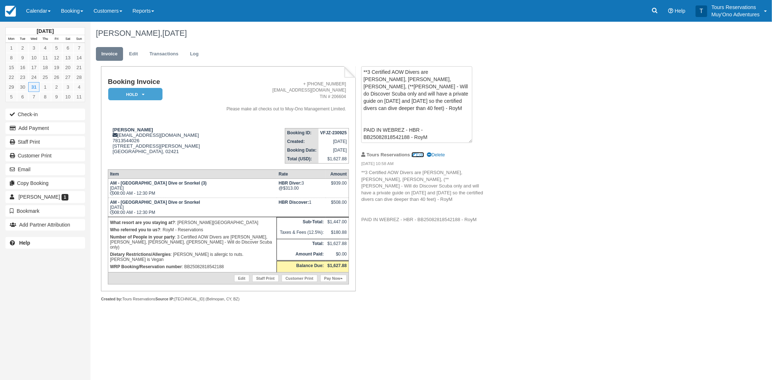
click at [420, 153] on link "Edit" at bounding box center [418, 154] width 13 height 5
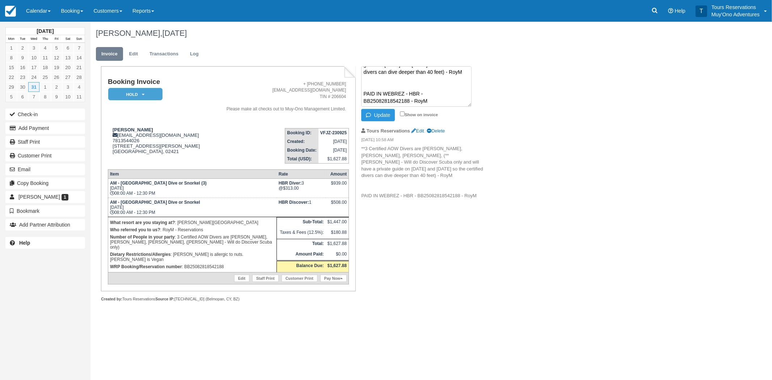
drag, startPoint x: 469, startPoint y: 104, endPoint x: 468, endPoint y: 114, distance: 10.5
click at [468, 114] on li "**3 Certified AOW Divers are Mary Lynne Hedley, Cameron Urban, Ian Urban, (**Ja…" at bounding box center [422, 94] width 122 height 57
click at [425, 72] on textarea "**3 Certified AOW Divers are Mary Lynne Hedley, Cameron Urban, Ian Urban, (**Ja…" at bounding box center [416, 86] width 110 height 41
click at [375, 118] on button "Update" at bounding box center [378, 115] width 34 height 12
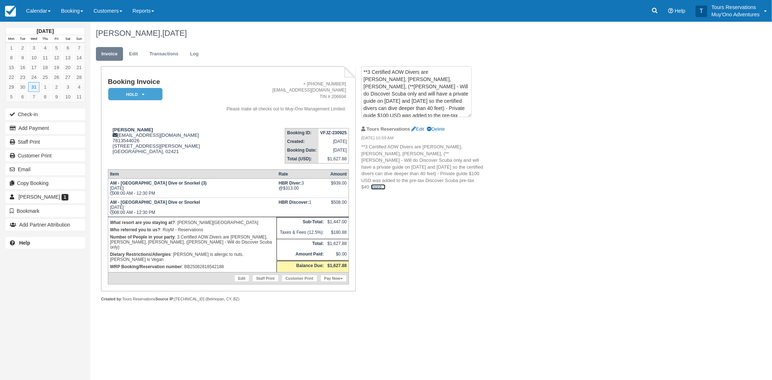
drag, startPoint x: 431, startPoint y: 179, endPoint x: 429, endPoint y: 183, distance: 4.2
click at [386, 184] on link "more..." at bounding box center [378, 186] width 14 height 5
click at [423, 131] on link "Edit" at bounding box center [418, 128] width 13 height 5
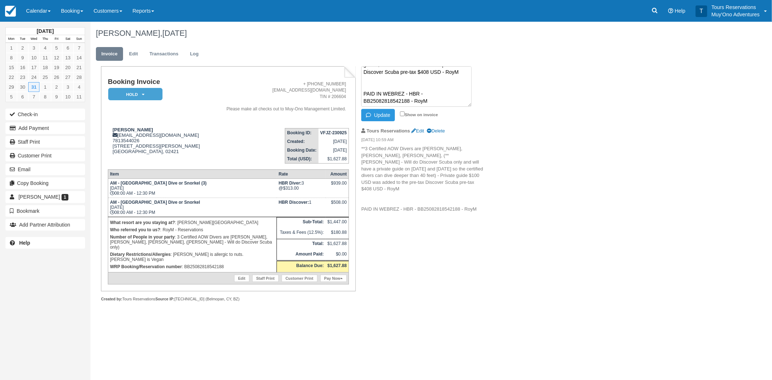
scroll to position [10, 0]
click at [456, 98] on textarea "**3 Certified AOW Divers are Mary Lynne Hedley, Cameron Urban, Ian Urban, (**Ja…" at bounding box center [416, 86] width 110 height 41
type textarea "**3 Certified AOW Divers are [PERSON_NAME], [PERSON_NAME], [PERSON_NAME], (**[P…"
click at [374, 115] on button "Update" at bounding box center [378, 115] width 34 height 12
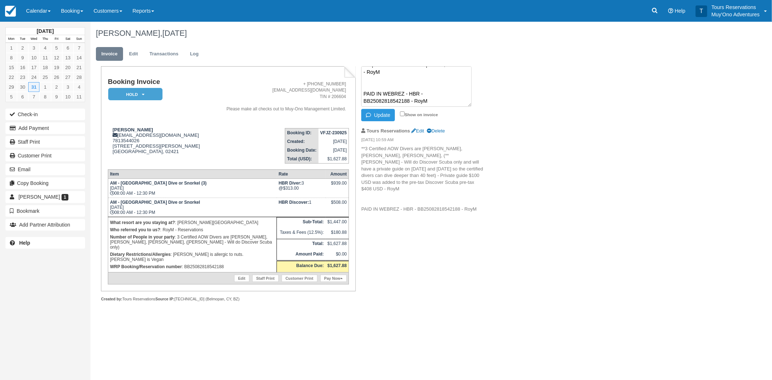
scroll to position [0, 0]
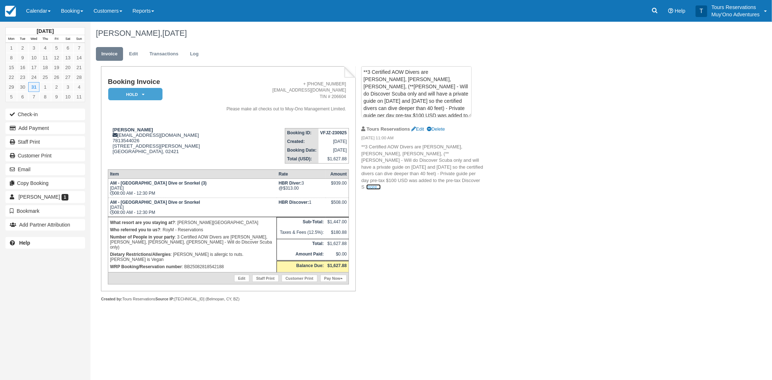
click at [381, 184] on link "more..." at bounding box center [373, 186] width 14 height 5
click at [128, 54] on link "Edit" at bounding box center [134, 54] width 20 height 14
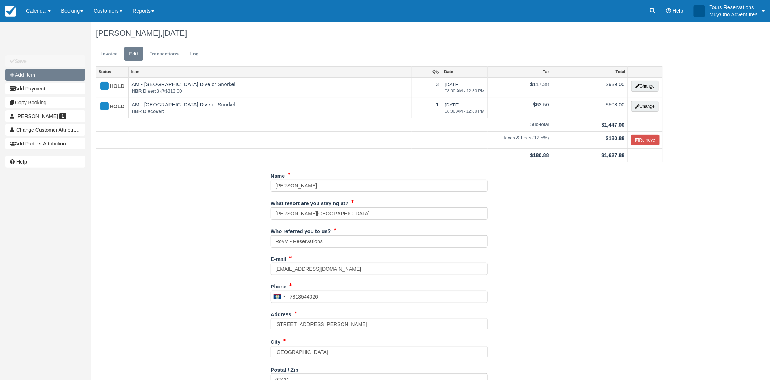
click at [33, 77] on button "Add Item" at bounding box center [45, 75] width 80 height 12
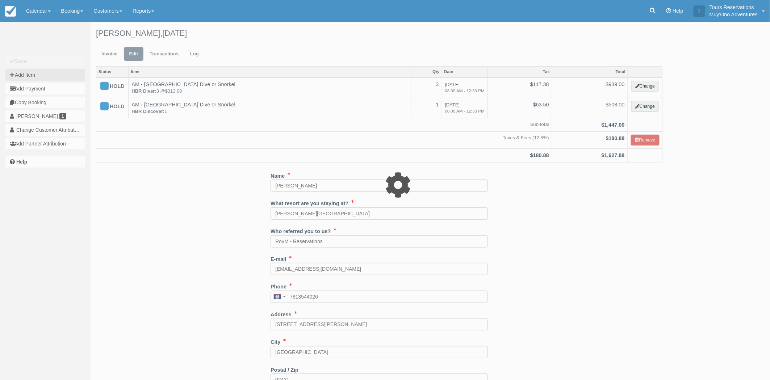
type input "0.00"
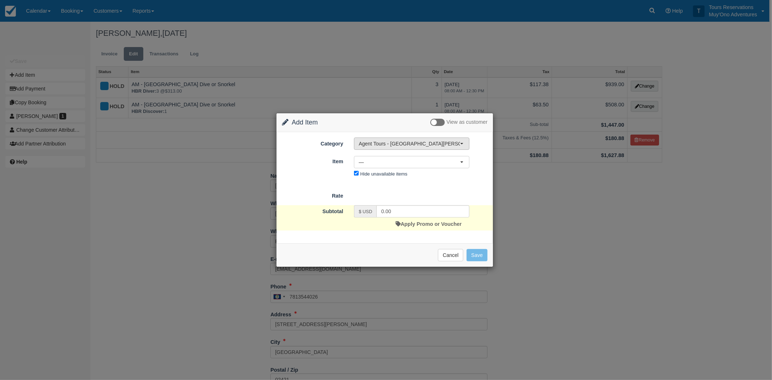
click at [374, 145] on span "Agent Tours - [GEOGRAPHIC_DATA][PERSON_NAME] Caulker/[GEOGRAPHIC_DATA] City Tou…" at bounding box center [409, 143] width 101 height 7
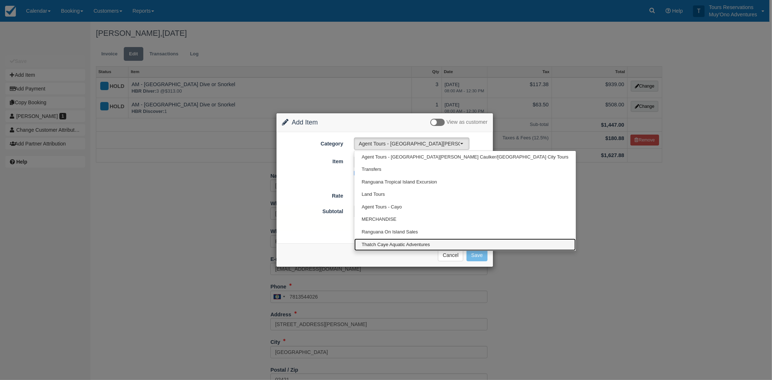
click at [385, 242] on span "Thatch Caye Aquatic Adventures" at bounding box center [396, 245] width 68 height 7
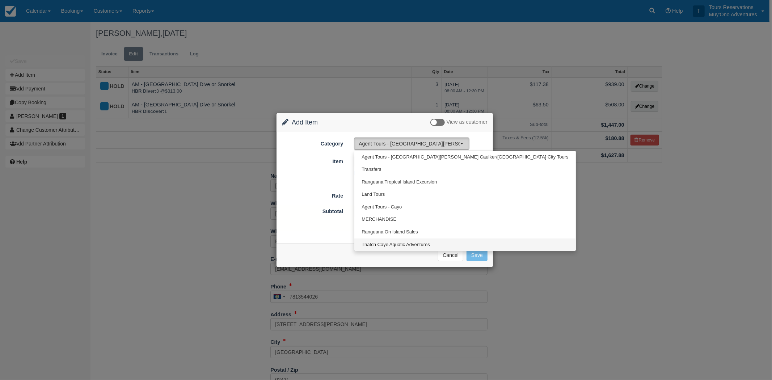
select select "64"
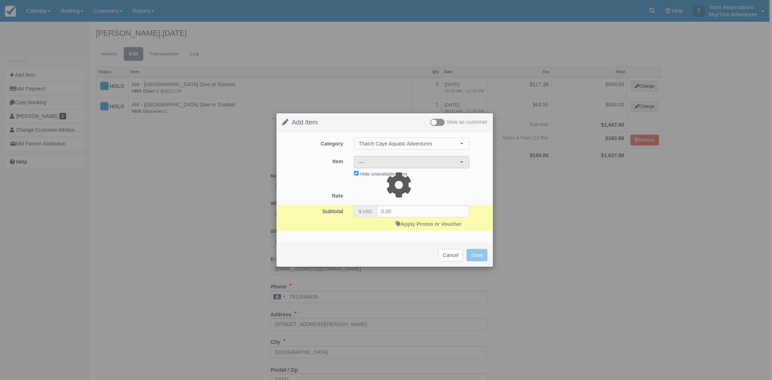
click at [378, 162] on span "—" at bounding box center [409, 162] width 101 height 7
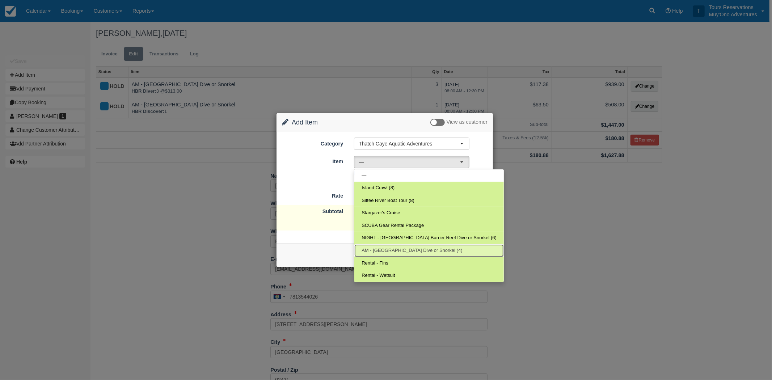
click at [374, 250] on span "AM - Belize Barrier Reef Dive or Snorkel (4)" at bounding box center [412, 250] width 101 height 7
select select "294"
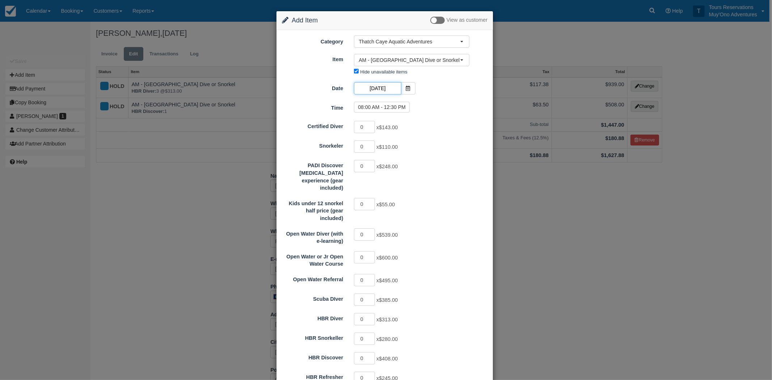
click at [374, 89] on input "12/31/25" at bounding box center [377, 88] width 47 height 12
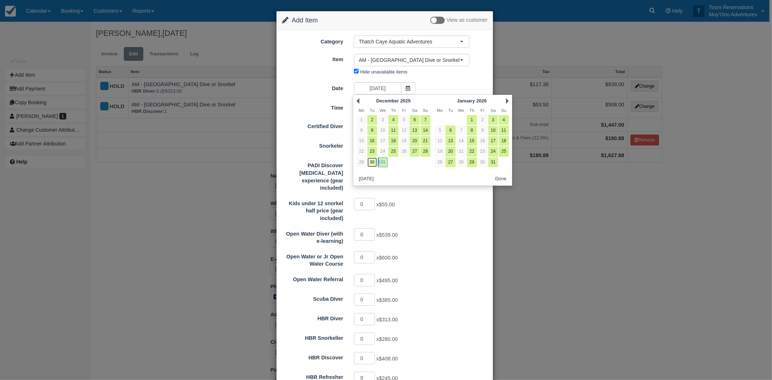
click at [373, 162] on link "30" at bounding box center [373, 163] width 10 height 10
type input "[DATE]"
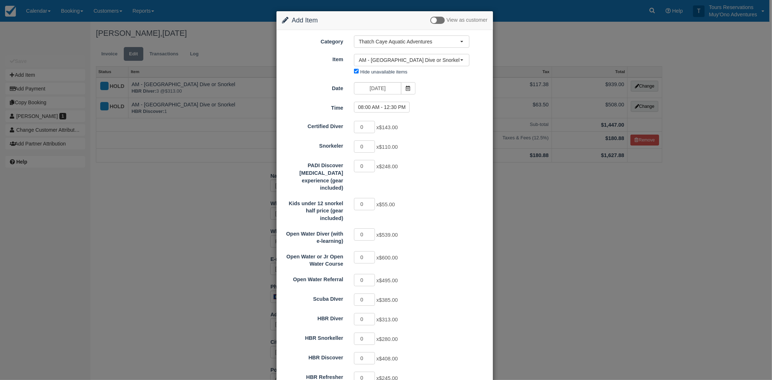
scroll to position [161, 0]
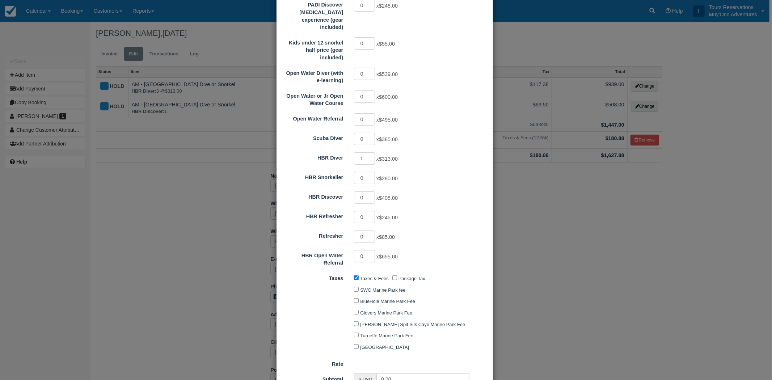
click at [369, 152] on input "1" at bounding box center [364, 158] width 21 height 12
click at [369, 152] on input "2" at bounding box center [364, 158] width 21 height 12
type input "3"
click at [369, 152] on input "3" at bounding box center [364, 158] width 21 height 12
type input "939.00"
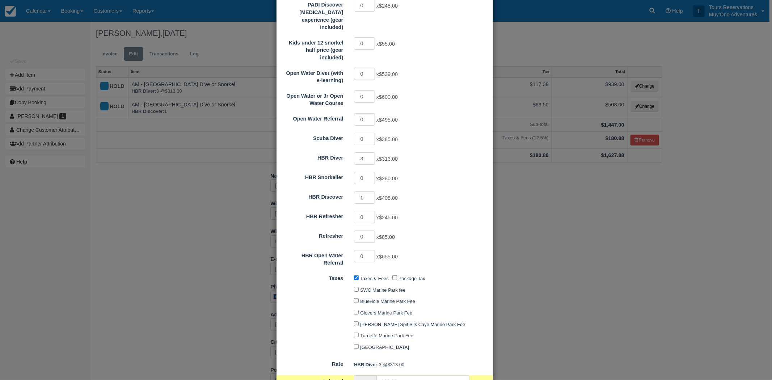
type input "1"
click at [369, 192] on input "1" at bounding box center [364, 198] width 21 height 12
type input "1347.00"
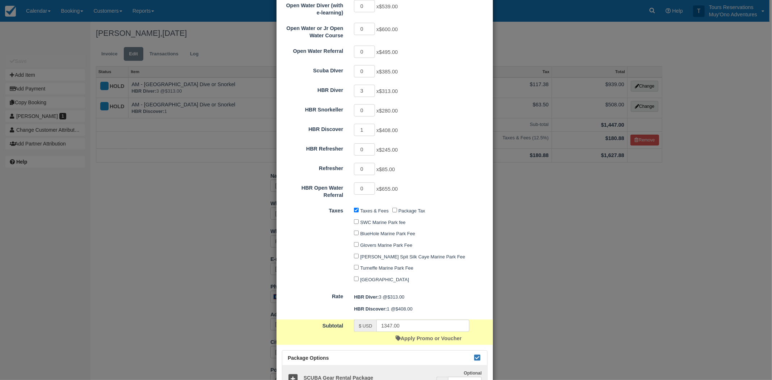
scroll to position [227, 0]
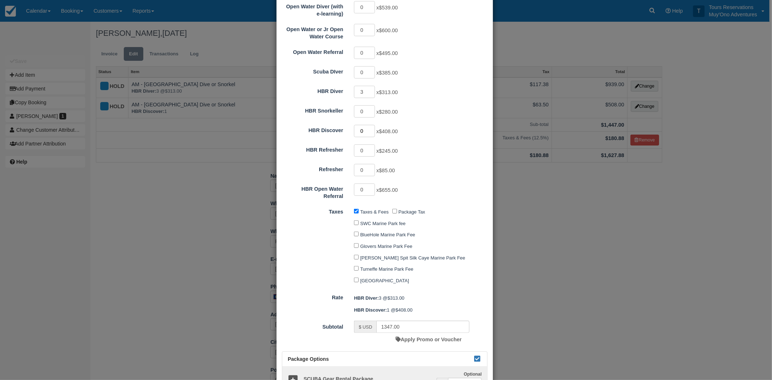
type input "0"
click at [370, 126] on input "0" at bounding box center [364, 131] width 21 height 12
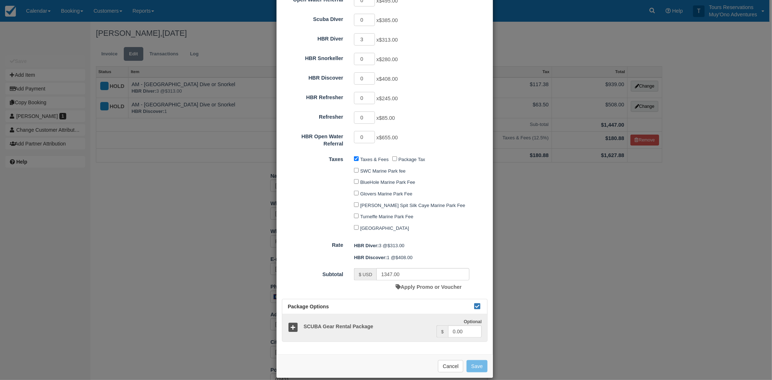
type input "939.00"
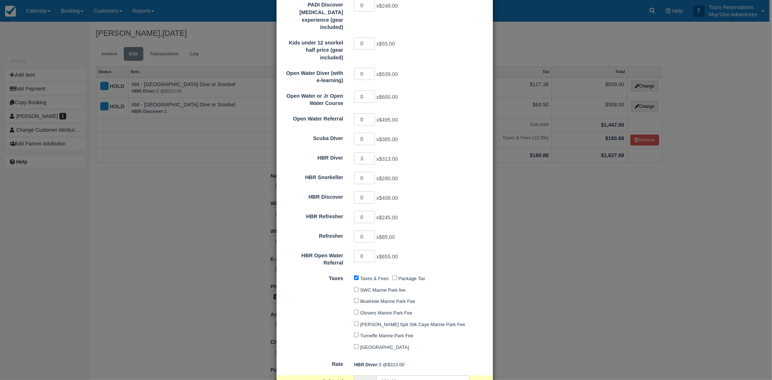
scroll to position [40, 0]
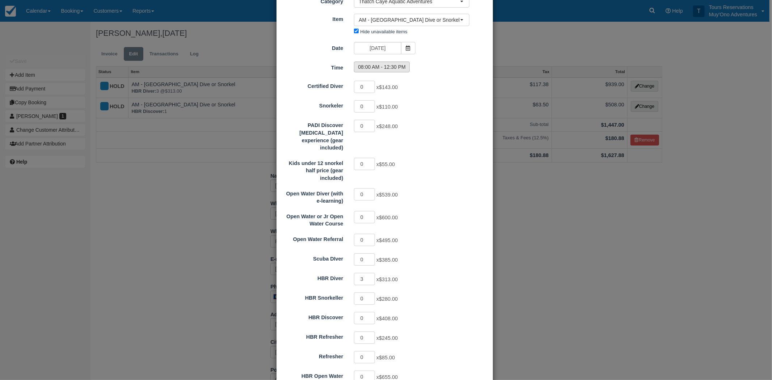
click at [385, 71] on label "08:00 AM - 12:30 PM" at bounding box center [382, 67] width 56 height 11
radio input "true"
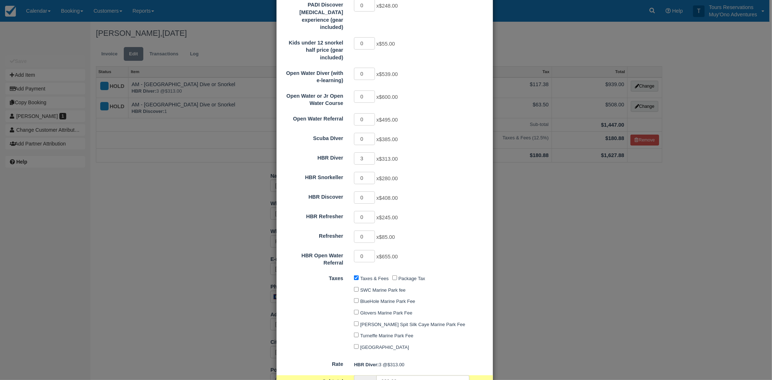
scroll to position [269, 0]
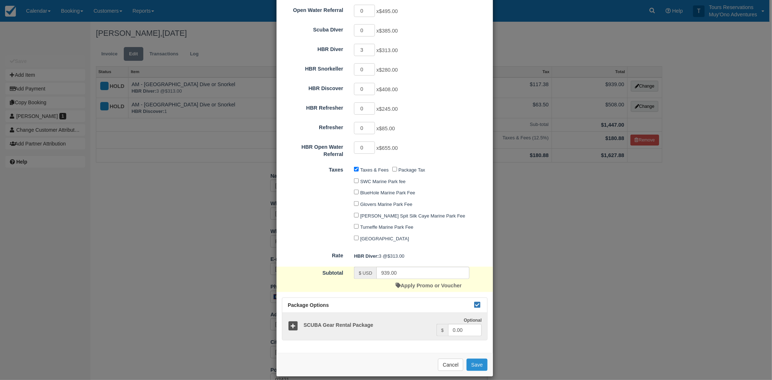
click at [470, 359] on button "Save" at bounding box center [477, 365] width 21 height 12
checkbox input "false"
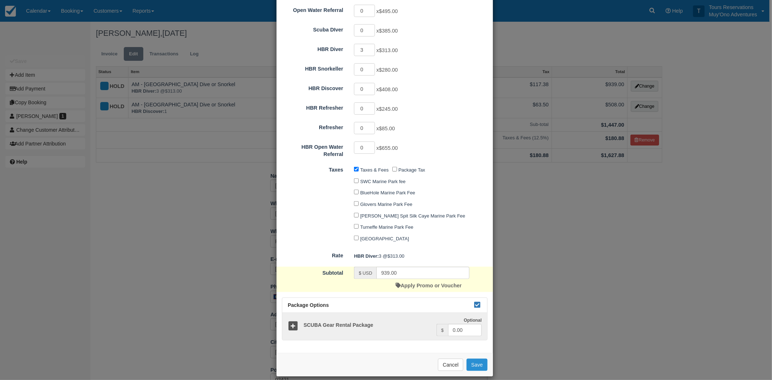
checkbox input "false"
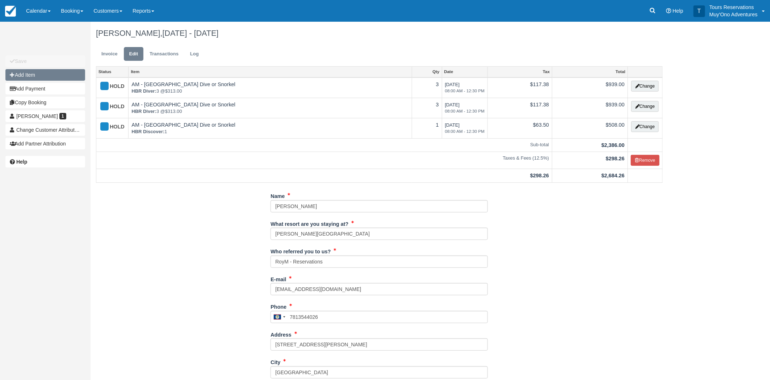
click at [41, 72] on button "Add Item" at bounding box center [45, 75] width 80 height 12
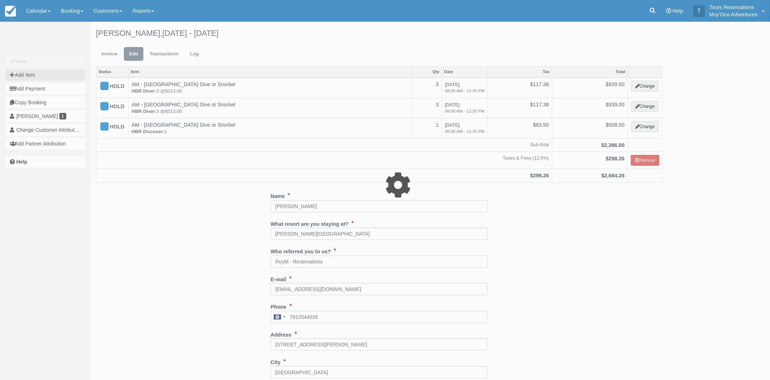
type input "0.00"
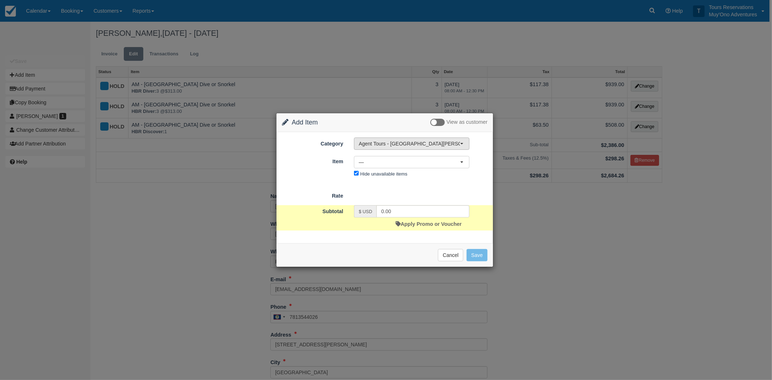
click at [396, 144] on span "Agent Tours - [GEOGRAPHIC_DATA][PERSON_NAME] Caulker/[GEOGRAPHIC_DATA] City Tou…" at bounding box center [409, 143] width 101 height 7
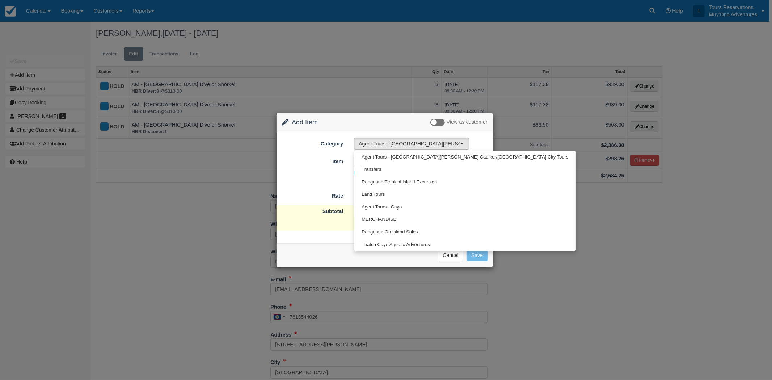
click at [321, 171] on div "Item Nothing selected — — 2 Tank Dive: [GEOGRAPHIC_DATA] Barrier Reef - Agent (…" at bounding box center [385, 167] width 217 height 24
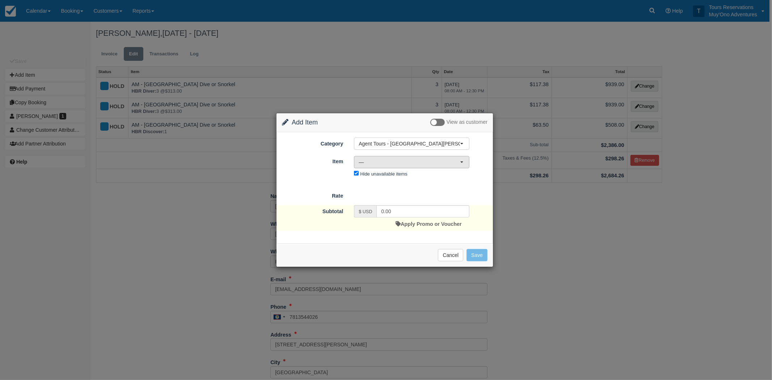
click at [370, 158] on button "—" at bounding box center [412, 162] width 116 height 12
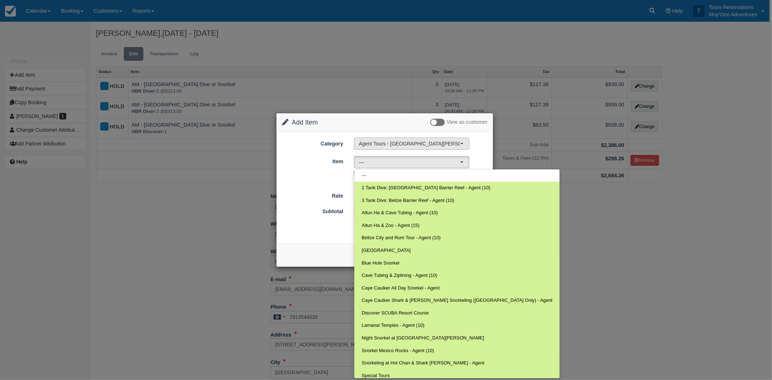
click at [370, 143] on span "Agent Tours - [GEOGRAPHIC_DATA][PERSON_NAME] Caulker/[GEOGRAPHIC_DATA] City Tou…" at bounding box center [409, 143] width 101 height 7
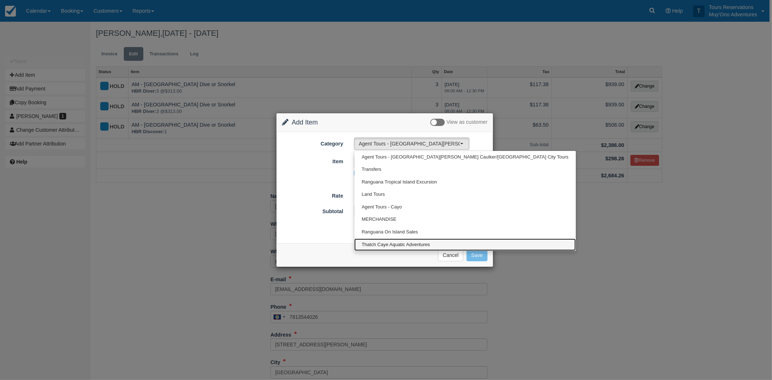
click at [379, 247] on span "Thatch Caye Aquatic Adventures" at bounding box center [396, 245] width 68 height 7
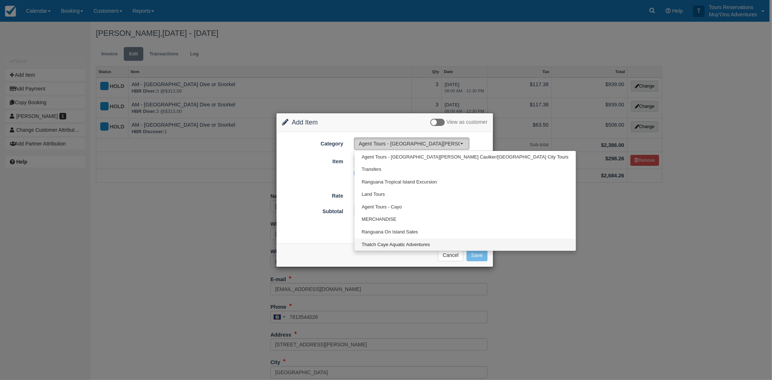
select select "64"
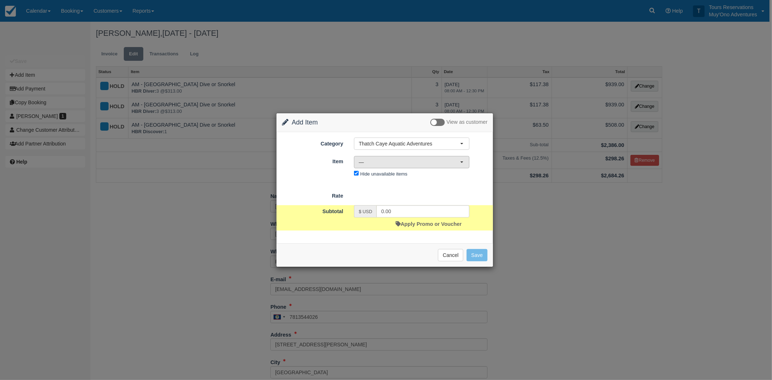
click at [380, 162] on span "—" at bounding box center [409, 162] width 101 height 7
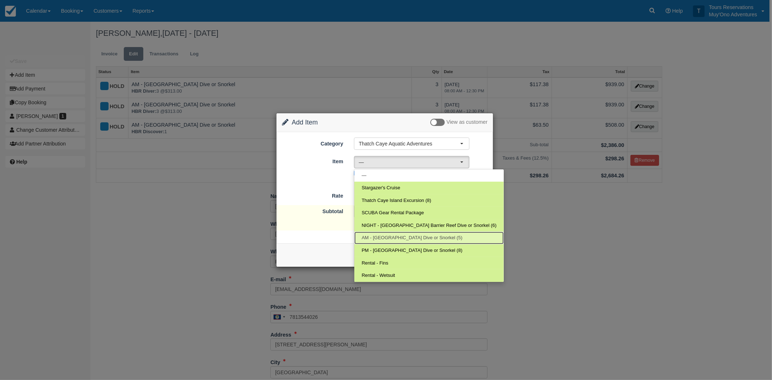
click at [381, 240] on span "AM - [GEOGRAPHIC_DATA] Dive or Snorkel (5)" at bounding box center [412, 238] width 101 height 7
select select "294"
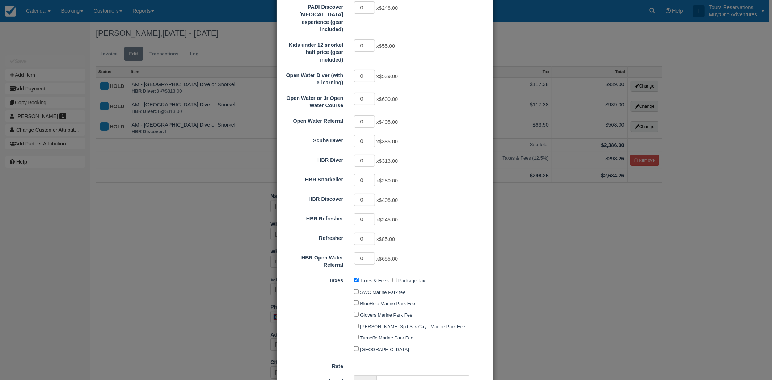
scroll to position [161, 0]
type input "1"
click at [370, 192] on input "1" at bounding box center [364, 198] width 21 height 12
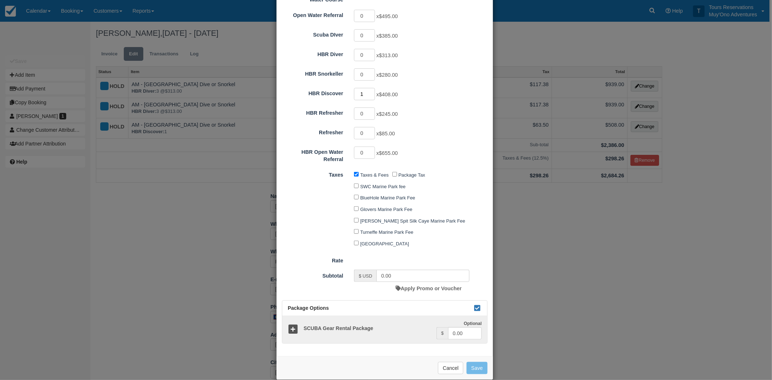
scroll to position [267, 0]
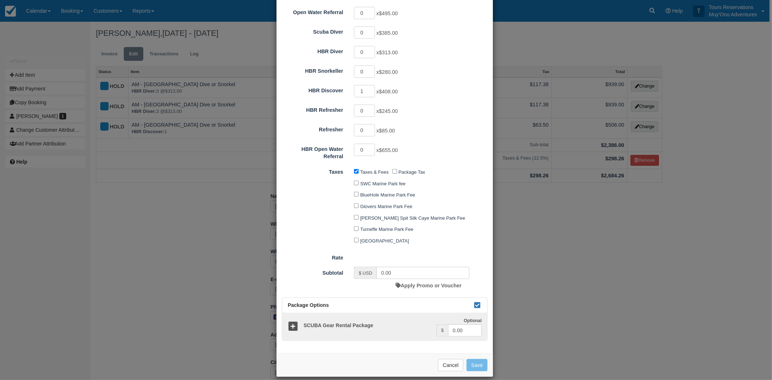
type input "408.00"
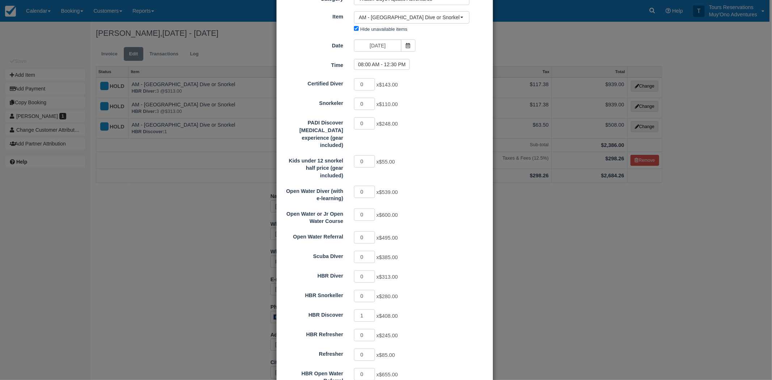
scroll to position [26, 0]
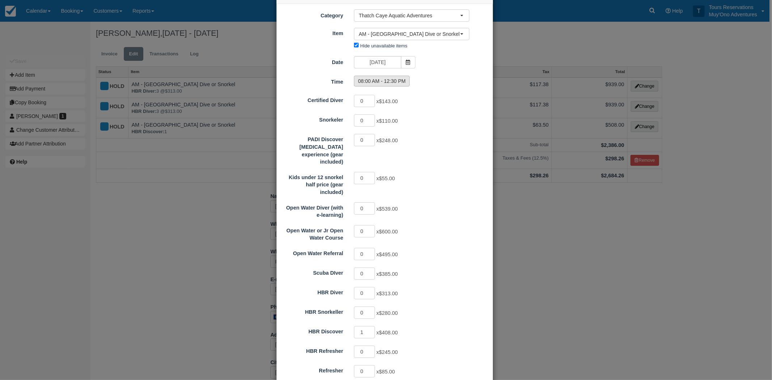
click at [385, 80] on label "08:00 AM - 12:30 PM" at bounding box center [382, 81] width 56 height 11
radio input "true"
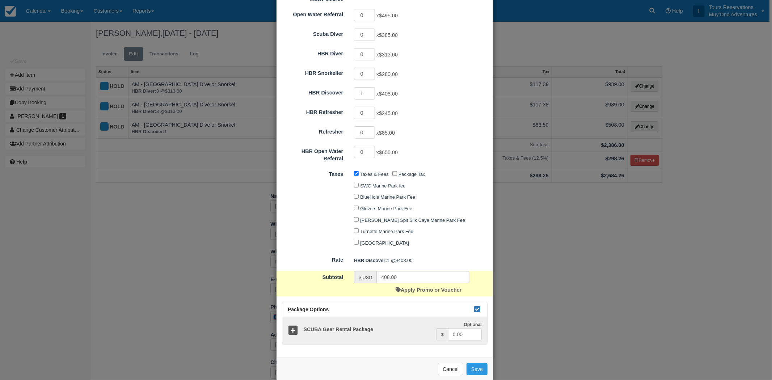
scroll to position [269, 0]
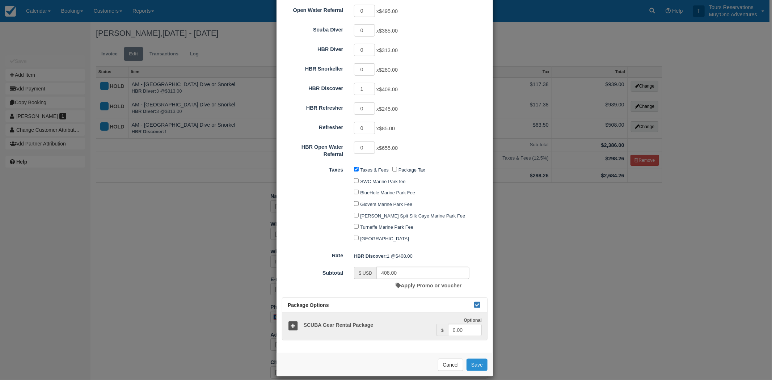
click at [474, 359] on button "Save" at bounding box center [477, 365] width 21 height 12
checkbox input "false"
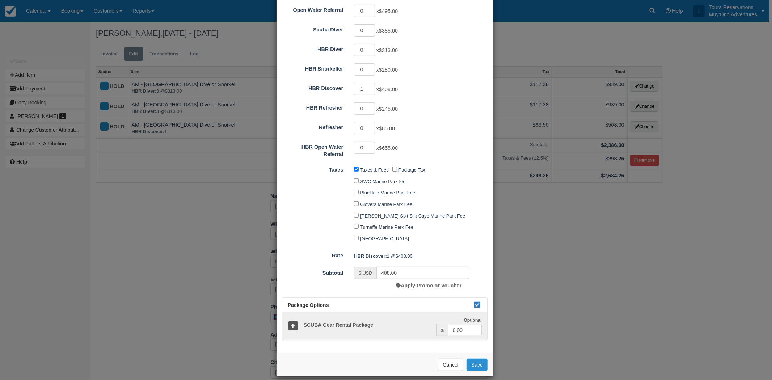
checkbox input "false"
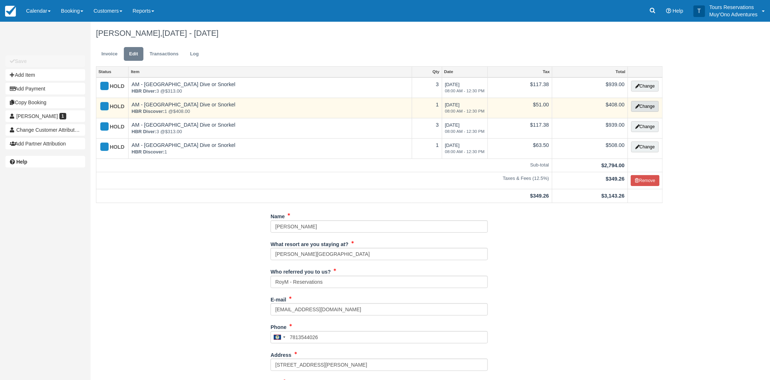
click at [650, 104] on button "Change" at bounding box center [645, 106] width 28 height 11
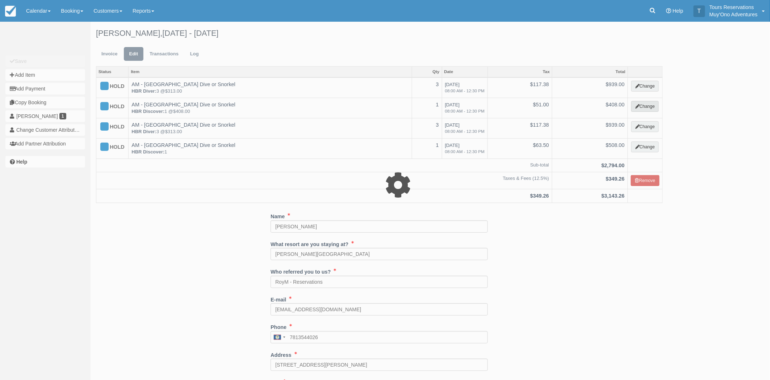
select select "64"
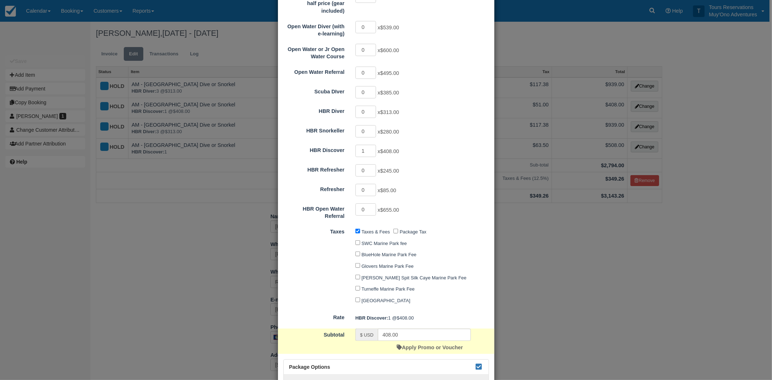
scroll to position [241, 0]
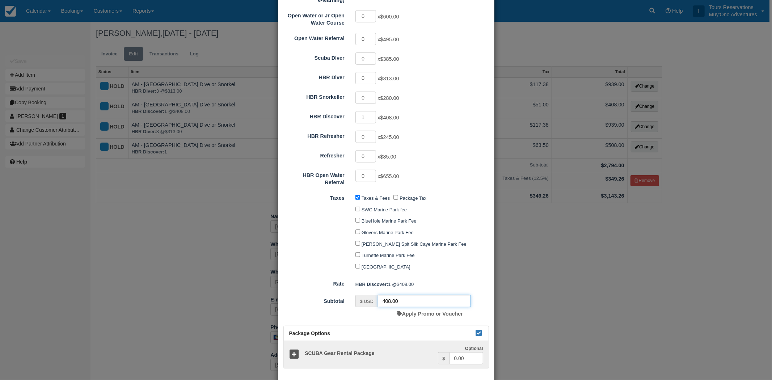
click at [384, 295] on input "408.00" at bounding box center [424, 301] width 93 height 12
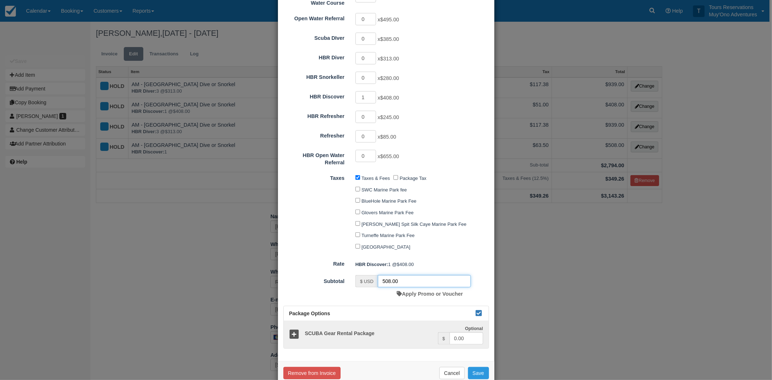
scroll to position [269, 0]
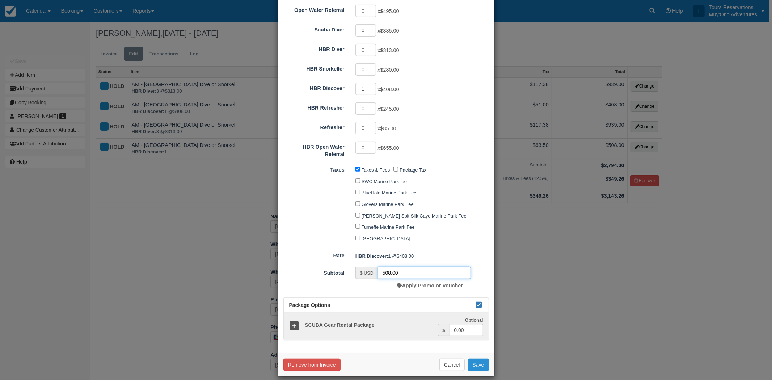
type input "508.00"
click at [473, 359] on button "Save" at bounding box center [478, 365] width 21 height 12
checkbox input "false"
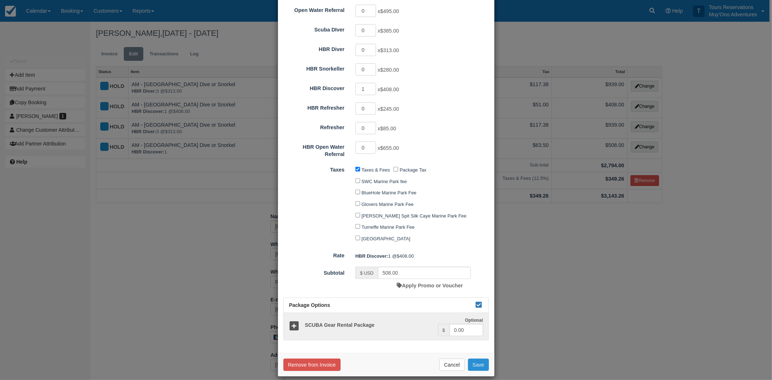
checkbox input "false"
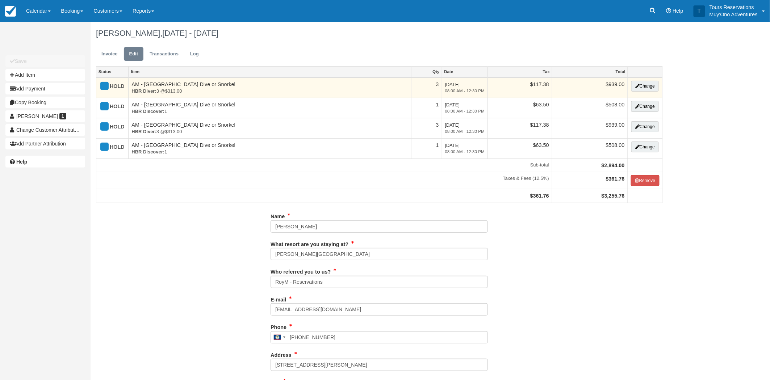
type input "7813544026"
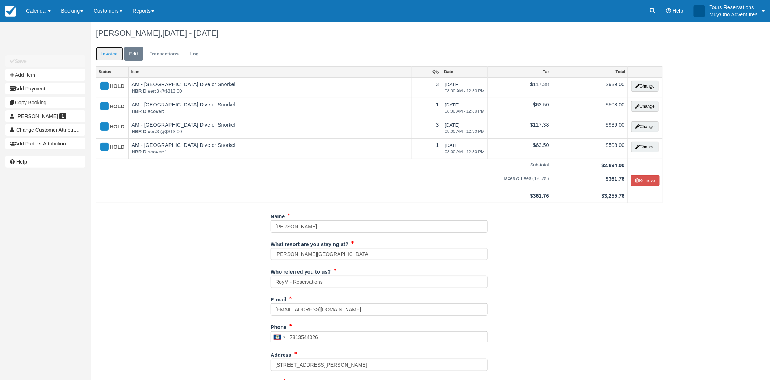
click at [108, 56] on link "Invoice" at bounding box center [109, 54] width 27 height 14
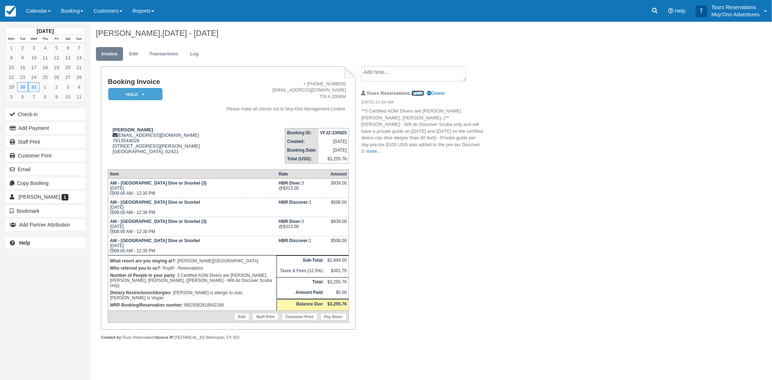
click at [422, 95] on link "Edit" at bounding box center [418, 93] width 13 height 5
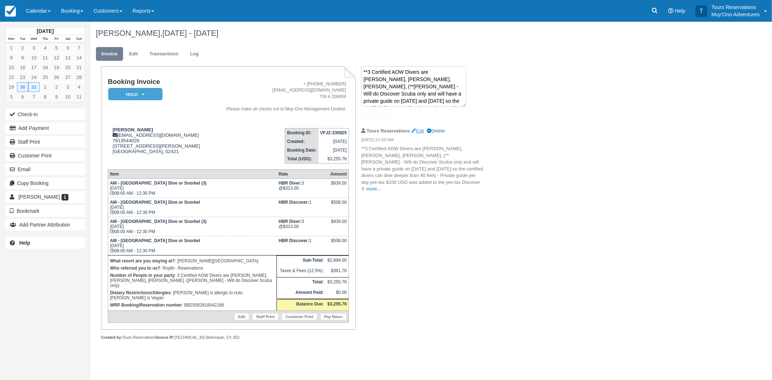
scroll to position [58, 0]
drag, startPoint x: 464, startPoint y: 102, endPoint x: 462, endPoint y: 121, distance: 18.1
click at [462, 121] on li "**3 Certified AOW Divers are [PERSON_NAME], [PERSON_NAME], [PERSON_NAME], (**[P…" at bounding box center [422, 94] width 122 height 57
click at [363, 70] on textarea "**3 Certified AOW Divers are [PERSON_NAME], [PERSON_NAME], [PERSON_NAME], (**[P…" at bounding box center [413, 86] width 104 height 41
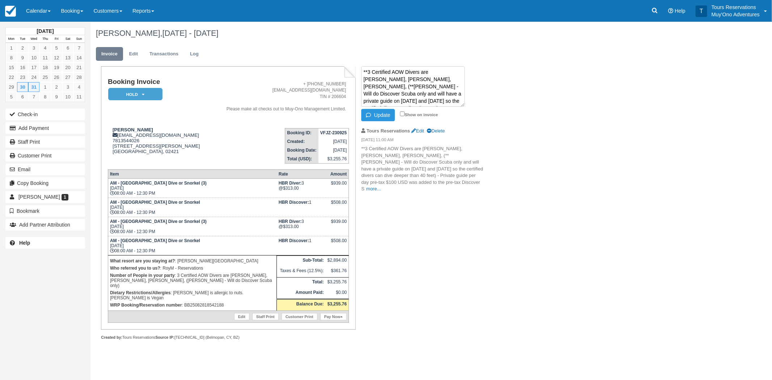
drag, startPoint x: 369, startPoint y: 71, endPoint x: 390, endPoint y: 71, distance: 21.7
click at [390, 71] on textarea "**3 Certified AOW Divers are [PERSON_NAME], [PERSON_NAME], [PERSON_NAME], (**[P…" at bounding box center [413, 86] width 104 height 41
click at [408, 72] on textarea "**3 Certified AOW Divers are [PERSON_NAME], [PERSON_NAME], [PERSON_NAME], (**[P…" at bounding box center [413, 86] width 104 height 41
drag, startPoint x: 368, startPoint y: 70, endPoint x: 442, endPoint y: 78, distance: 74.3
click at [442, 78] on textarea "**3 Certified AOW Divers are [PERSON_NAME], [PERSON_NAME], [PERSON_NAME], (**[P…" at bounding box center [413, 86] width 104 height 41
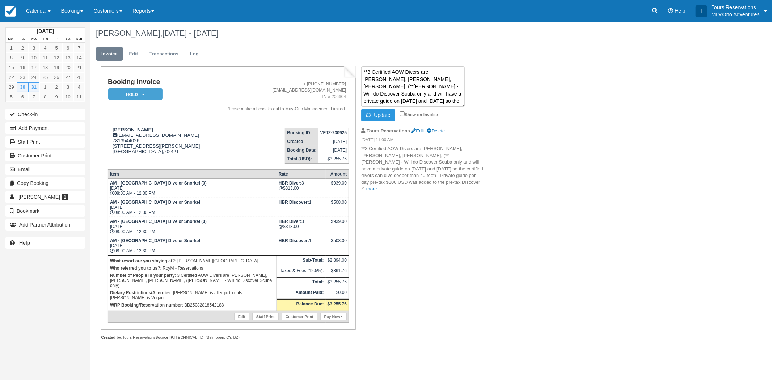
drag, startPoint x: 364, startPoint y: 70, endPoint x: 363, endPoint y: 77, distance: 7.3
click at [364, 70] on textarea "**3 Certified AOW Divers are [PERSON_NAME], [PERSON_NAME], [PERSON_NAME], (**[P…" at bounding box center [413, 86] width 104 height 41
click at [373, 78] on textarea "**3 Certified AOW Divers are [PERSON_NAME], [PERSON_NAME], [PERSON_NAME], (**[P…" at bounding box center [413, 86] width 104 height 41
click at [370, 74] on textarea "**3 Certified AOW Divers are [PERSON_NAME], [PERSON_NAME], [PERSON_NAME], (**[P…" at bounding box center [413, 86] width 104 height 41
paste textarea "3 Certified AOW Divers are [PERSON_NAME], [PERSON_NAME], [PERSON_NAME]"
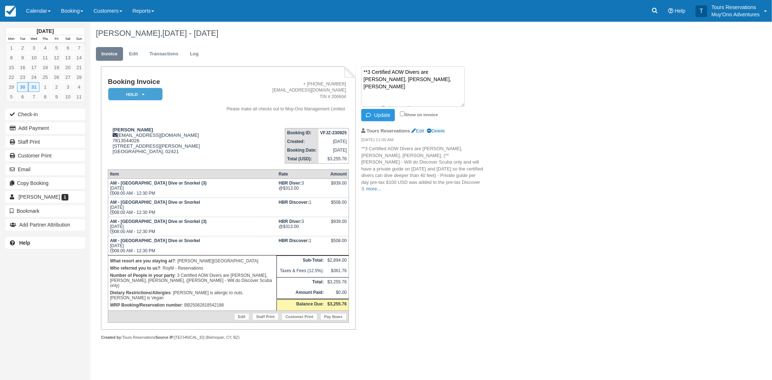
click at [369, 72] on textarea "**3 Certified AOW Divers are [PERSON_NAME], [PERSON_NAME], [PERSON_NAME] **3 Ce…" at bounding box center [413, 86] width 104 height 41
click at [410, 71] on textarea "**The 3 Certified AOW Divers are [PERSON_NAME], [PERSON_NAME], [PERSON_NAME] **…" at bounding box center [413, 86] width 104 height 41
click at [389, 78] on textarea "**The 3 Certified Advance Open Water Divers are [PERSON_NAME], [PERSON_NAME], […" at bounding box center [413, 86] width 104 height 41
click at [388, 84] on textarea "**The 3 Certified Advance Open Water [PERSON_NAME] [PERSON_NAME], [PERSON_NAME]…" at bounding box center [413, 86] width 104 height 41
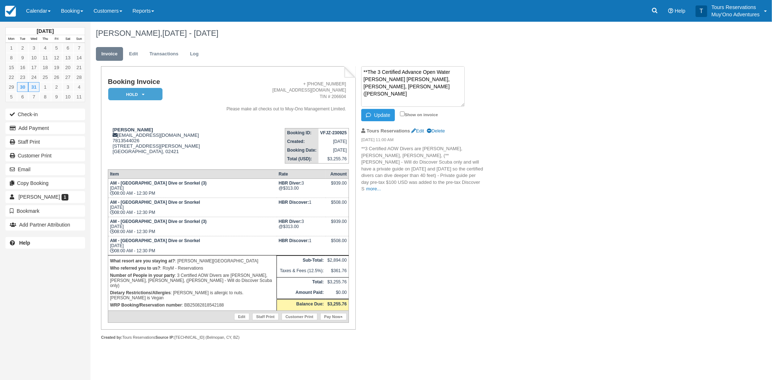
click at [404, 85] on textarea "**The 3 Certified Advance Open Water [PERSON_NAME] [PERSON_NAME], [PERSON_NAME]…" at bounding box center [413, 86] width 104 height 41
click at [390, 85] on textarea "**The 3 Certified Advance Open Water [PERSON_NAME] [PERSON_NAME], [PERSON_NAME]…" at bounding box center [413, 86] width 104 height 41
click at [378, 85] on textarea "**The 3 Certified Advance Open Water [PERSON_NAME] [PERSON_NAME], [PERSON_NAME]…" at bounding box center [413, 86] width 104 height 41
click at [441, 91] on textarea "**The 3 Certified Advance Open Water [PERSON_NAME] [PERSON_NAME], [PERSON_NAME]…" at bounding box center [413, 86] width 104 height 41
click at [432, 87] on textarea "**The 3 Certified Advance Open Water [PERSON_NAME] [PERSON_NAME], [PERSON_NAME]…" at bounding box center [413, 86] width 104 height 41
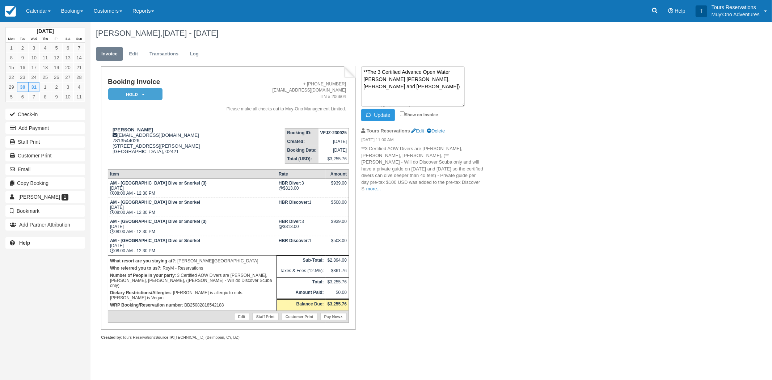
click at [415, 73] on textarea "**The 3 Certified Advance Open Water [PERSON_NAME] [PERSON_NAME], [PERSON_NAME]…" at bounding box center [413, 86] width 104 height 41
click at [376, 79] on textarea "**The 3 Certified Advanced Open Water [PERSON_NAME] [PERSON_NAME], [PERSON_NAME…" at bounding box center [413, 86] width 104 height 41
click at [385, 86] on textarea "**The 3 Certified Advanced Open Water [PERSON_NAME] [PERSON_NAME], [PERSON_NAME…" at bounding box center [413, 86] width 104 height 41
click at [419, 86] on textarea "**The 3 Certified Advanced Open Water [PERSON_NAME] [PERSON_NAME], [PERSON_NAME…" at bounding box center [413, 86] width 104 height 41
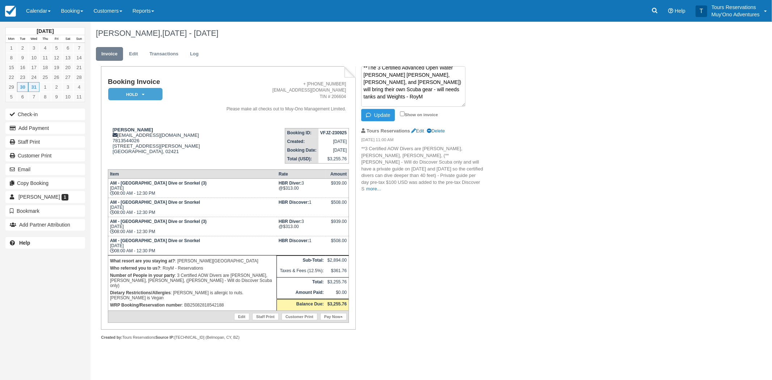
drag, startPoint x: 462, startPoint y: 105, endPoint x: 464, endPoint y: 149, distance: 43.5
click at [464, 150] on ul "**The 3 Certified Advanced Open Water [PERSON_NAME] [PERSON_NAME], [PERSON_NAME…" at bounding box center [422, 131] width 122 height 131
type textarea "**The 3 Certified Advanced Open Water [PERSON_NAME] [PERSON_NAME], [PERSON_NAME…"
click at [382, 114] on button "Update" at bounding box center [378, 115] width 34 height 12
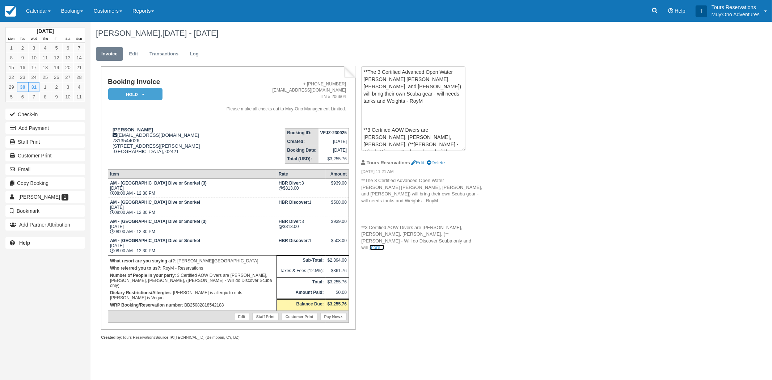
click at [384, 245] on link "more..." at bounding box center [377, 247] width 14 height 5
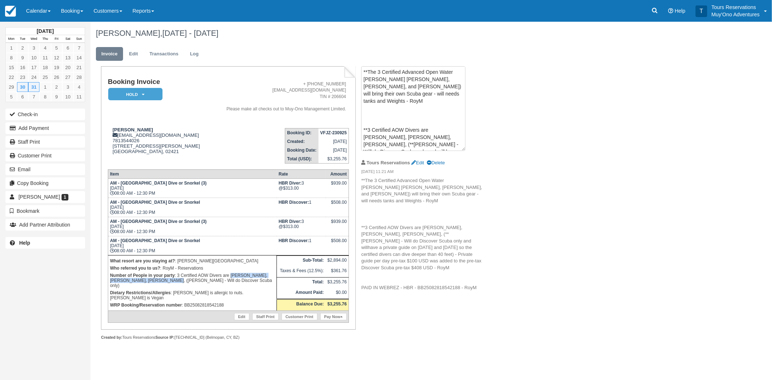
drag, startPoint x: 230, startPoint y: 272, endPoint x: 163, endPoint y: 276, distance: 67.1
click at [163, 276] on p "Number of People in your party : 3 Certified AOW Divers are [PERSON_NAME], [PER…" at bounding box center [192, 280] width 165 height 17
copy p "[PERSON_NAME], [PERSON_NAME], [PERSON_NAME]"
